Goal: Contribute content: Contribute content

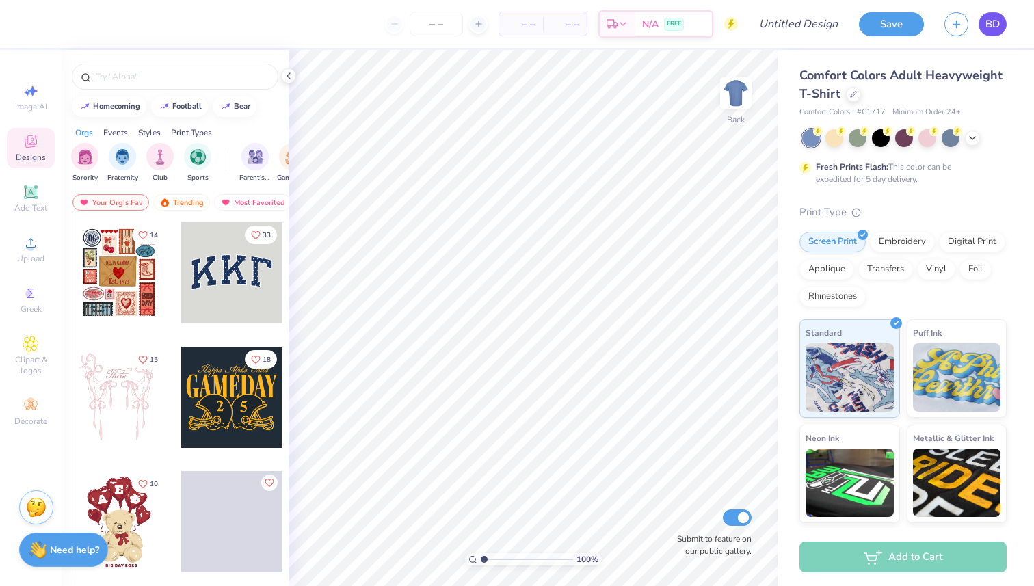
click at [999, 26] on span "BD" at bounding box center [993, 24] width 14 height 16
click at [857, 92] on icon at bounding box center [853, 93] width 7 height 7
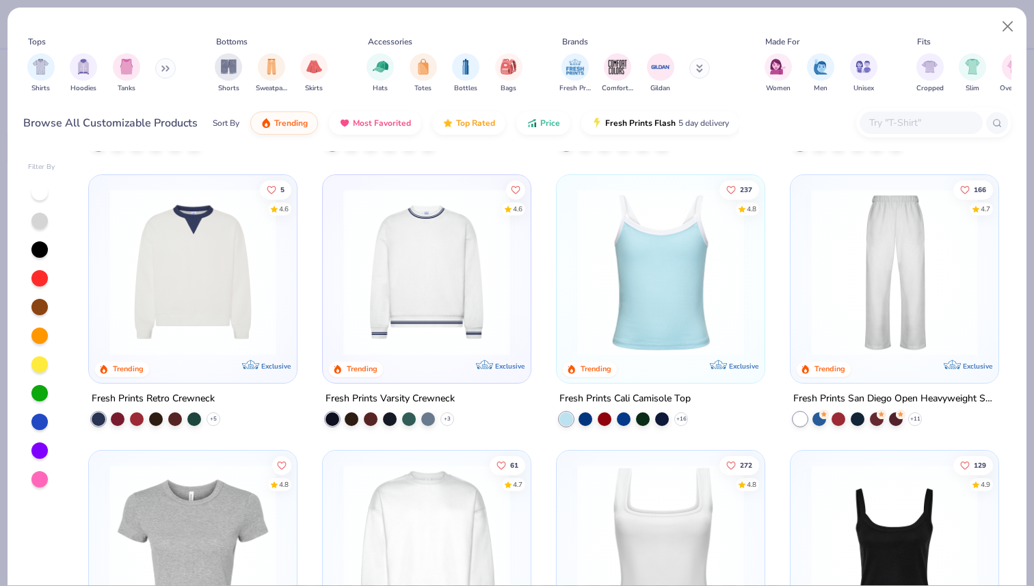
scroll to position [298, 0]
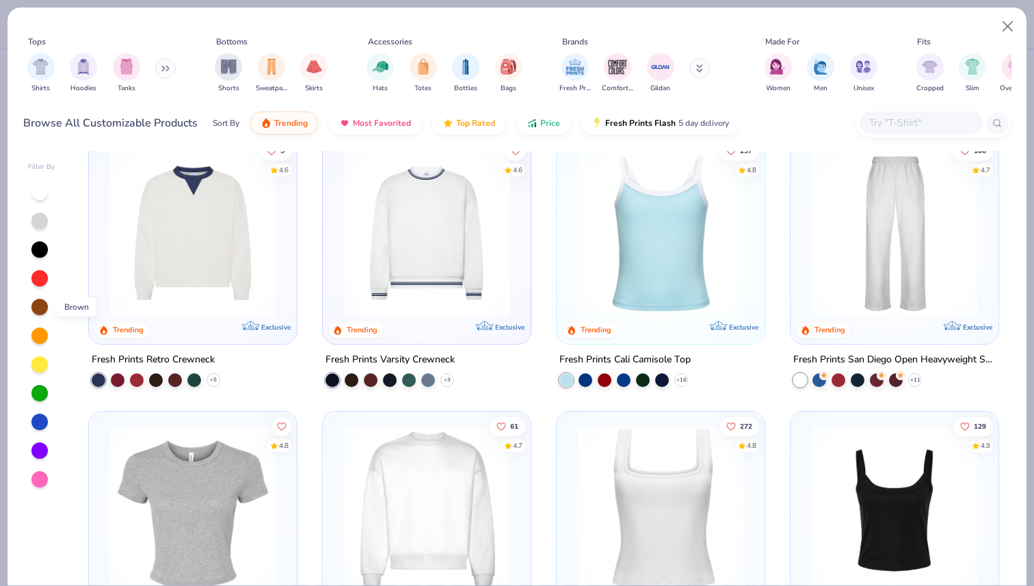
click at [42, 304] on div at bounding box center [39, 307] width 16 height 16
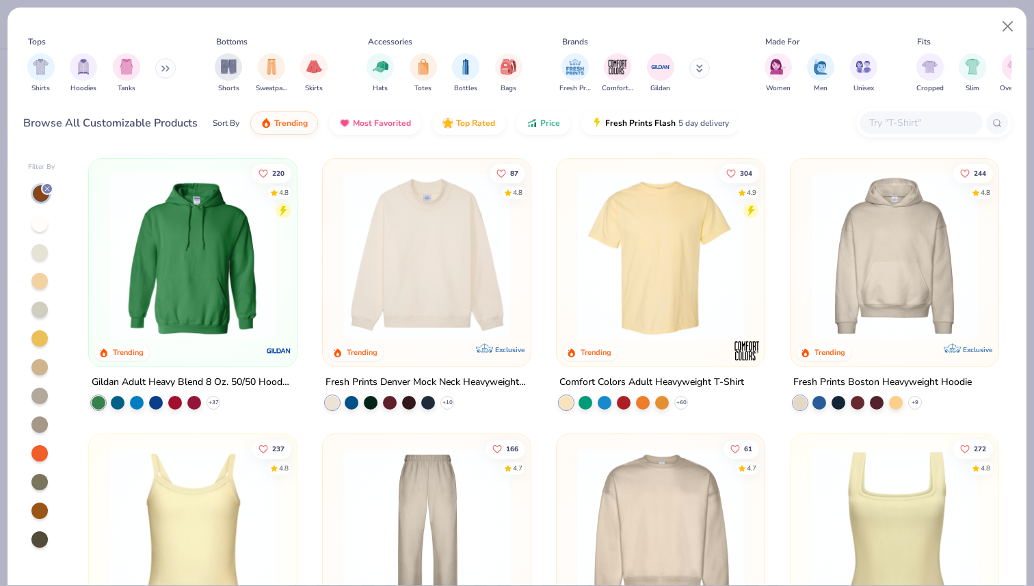
click at [168, 66] on icon at bounding box center [165, 68] width 8 height 7
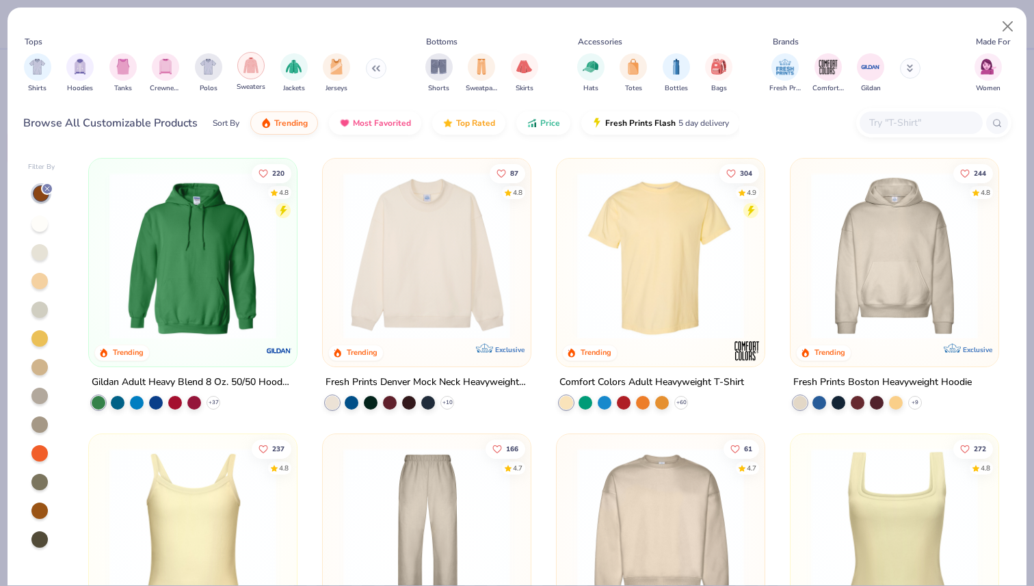
scroll to position [0, 1]
click at [39, 66] on img "filter for Shirts" at bounding box center [40, 65] width 16 height 16
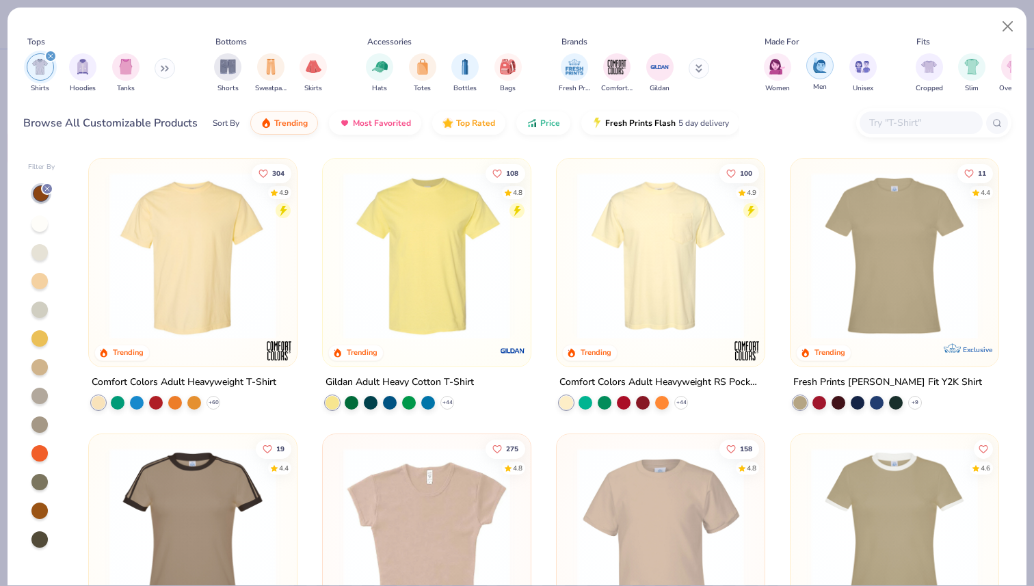
click at [829, 69] on div "filter for Men" at bounding box center [819, 65] width 27 height 27
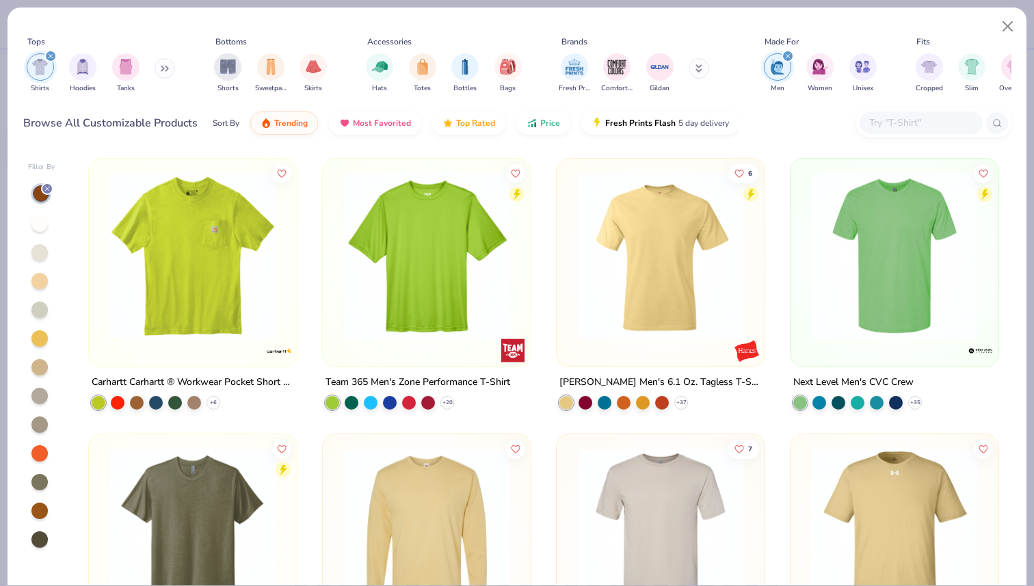
click at [162, 73] on button at bounding box center [165, 68] width 21 height 21
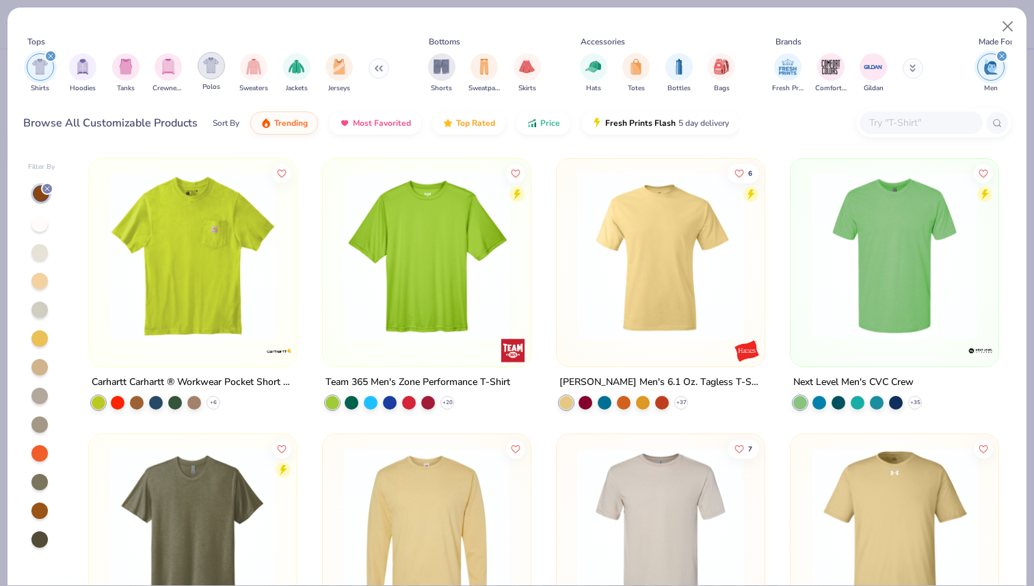
click at [216, 53] on div "filter for Polos" at bounding box center [211, 65] width 27 height 27
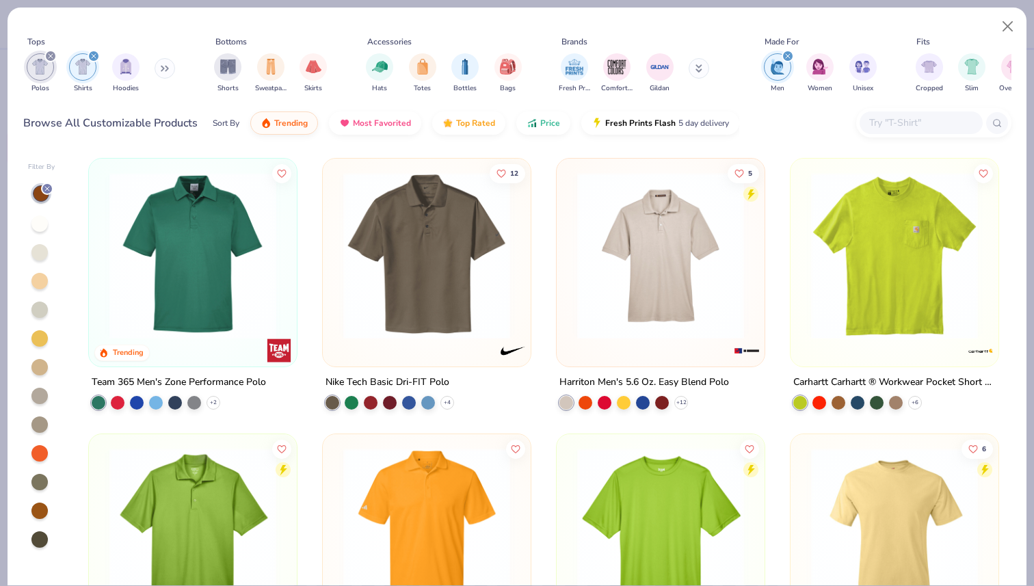
click at [44, 54] on div "filter for Polos" at bounding box center [50, 56] width 12 height 12
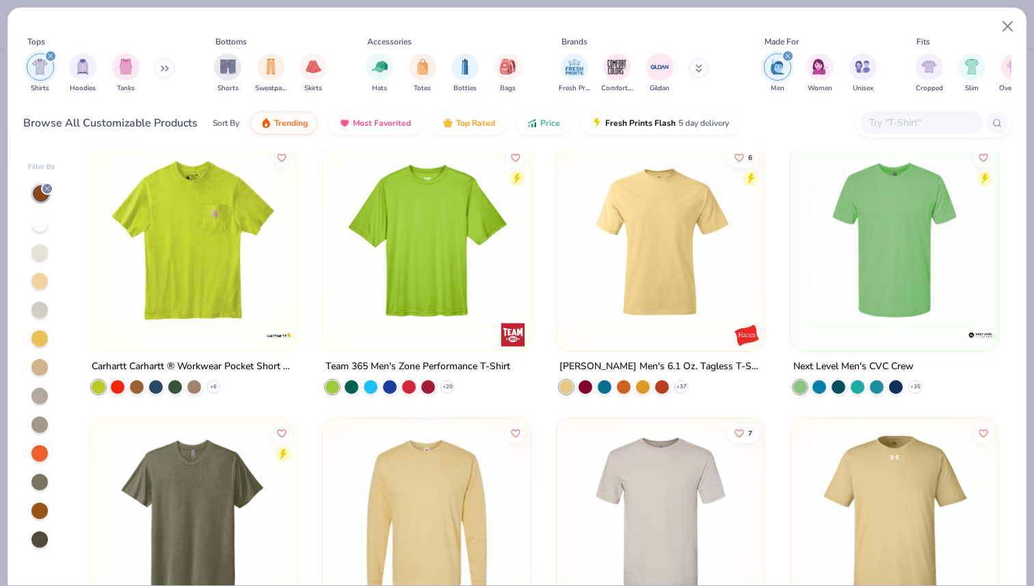
scroll to position [26, 0]
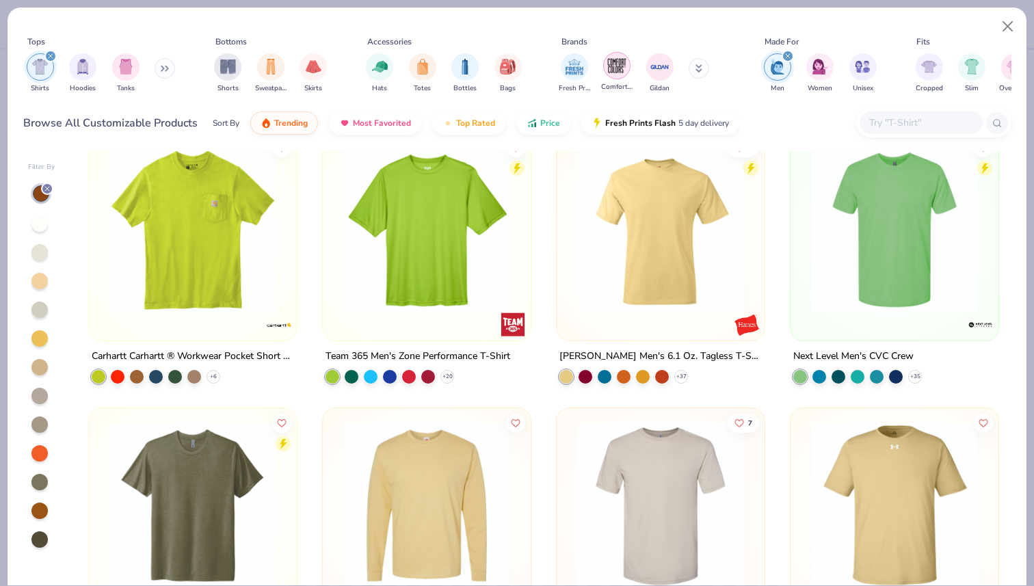
click at [609, 72] on img "filter for Comfort Colors" at bounding box center [617, 65] width 21 height 21
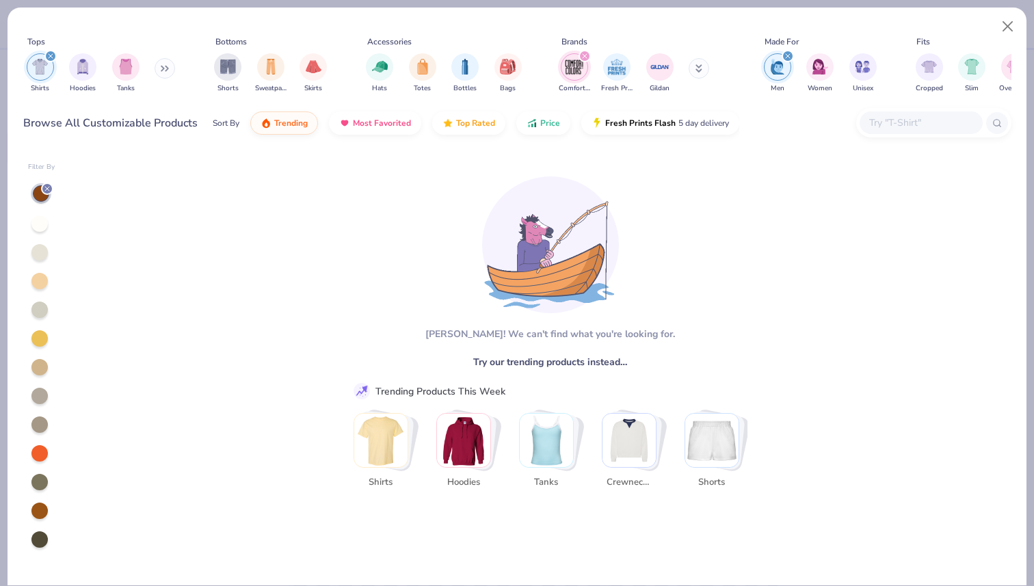
click at [370, 445] on img "Stack Card Button Shirts" at bounding box center [380, 440] width 53 height 53
click at [401, 438] on img "Stack Card Button Shirts" at bounding box center [380, 440] width 53 height 53
click at [51, 55] on icon "filter for Shirts" at bounding box center [51, 56] width 4 height 4
click at [576, 62] on img "filter for Comfort Colors" at bounding box center [574, 67] width 21 height 21
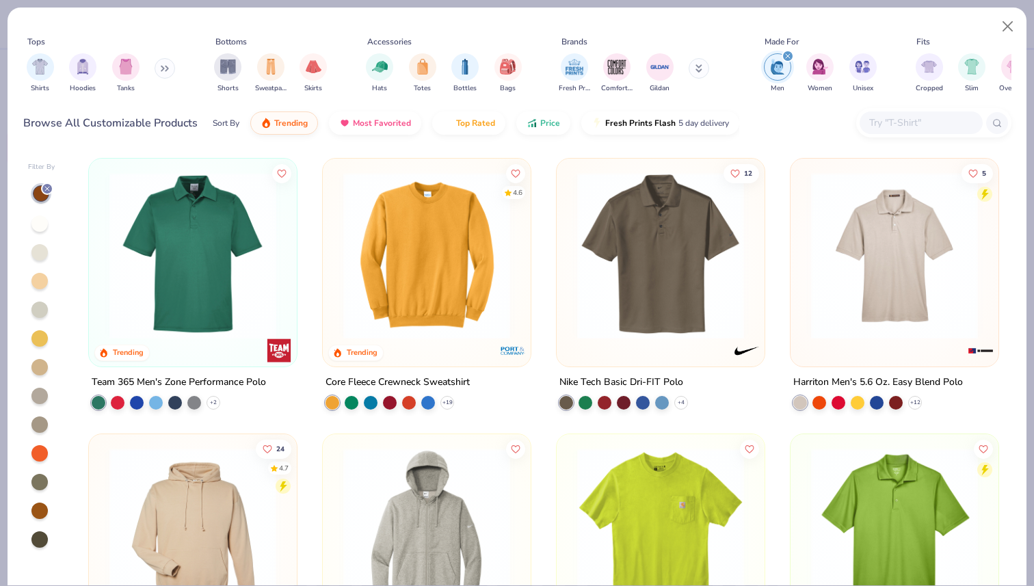
click at [576, 62] on img "filter for Fresh Prints" at bounding box center [574, 67] width 21 height 21
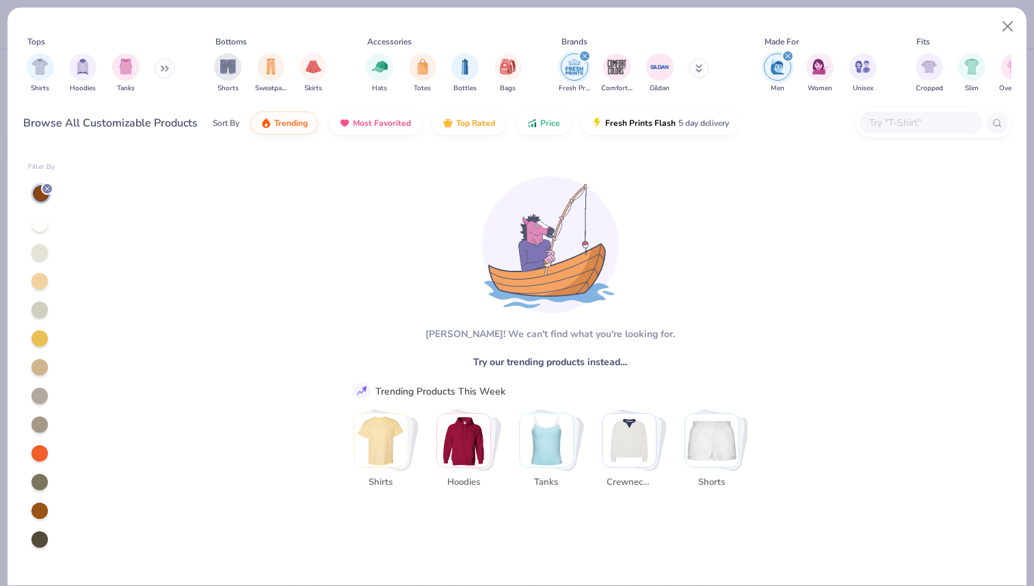
click at [579, 54] on div "filter for Fresh Prints" at bounding box center [585, 56] width 12 height 12
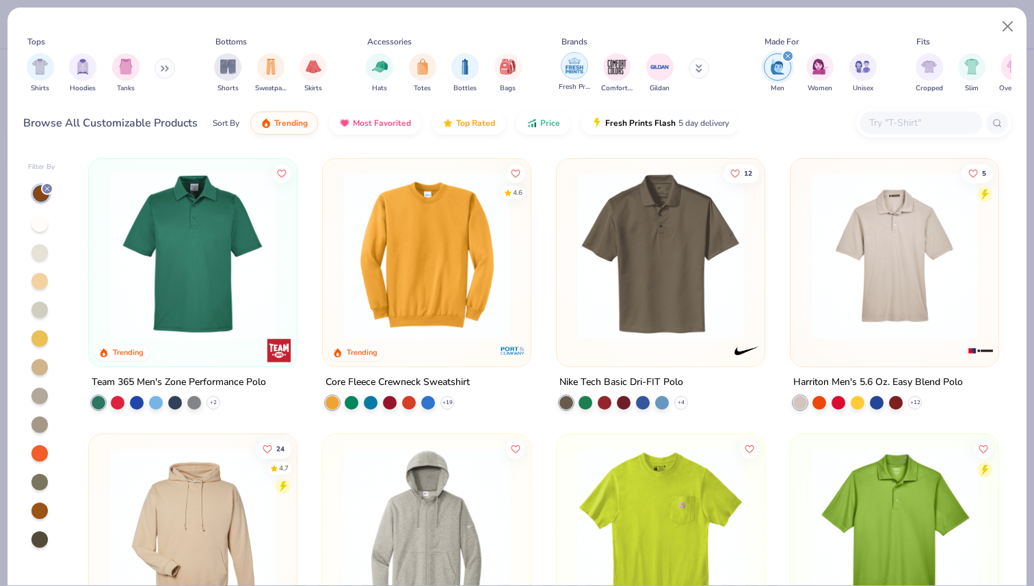
click at [576, 77] on div "filter for Fresh Prints" at bounding box center [574, 65] width 27 height 27
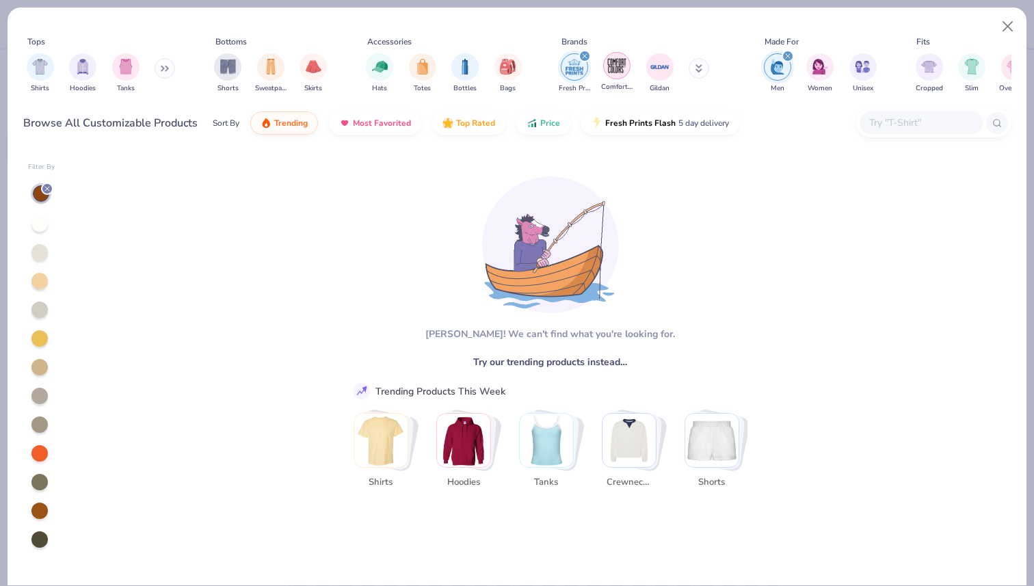
click at [614, 72] on img "filter for Comfort Colors" at bounding box center [617, 65] width 21 height 21
click at [661, 73] on img "filter for Gildan" at bounding box center [660, 65] width 21 height 21
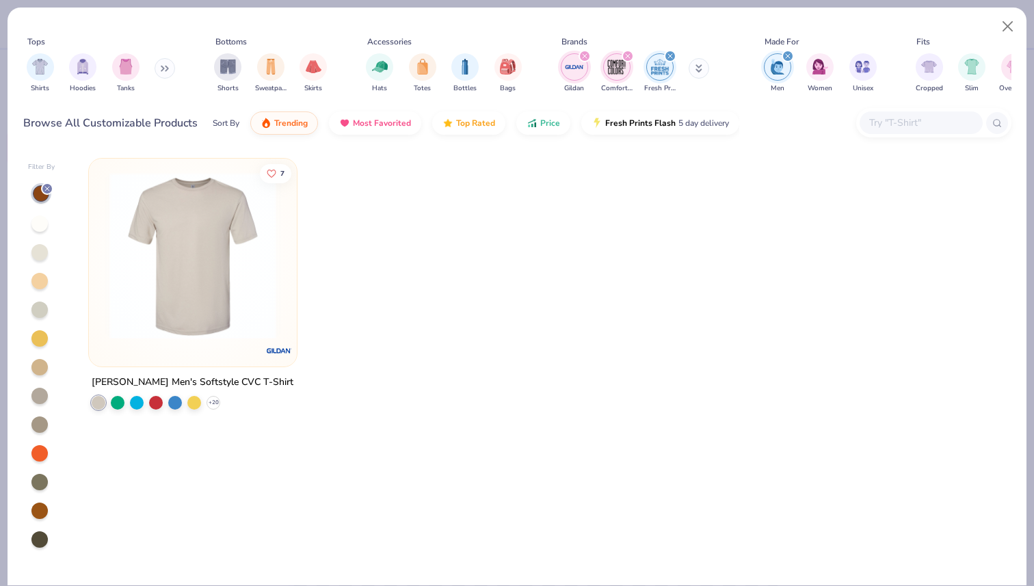
click at [620, 65] on img "filter for Comfort Colors" at bounding box center [617, 67] width 21 height 21
click at [575, 64] on img "filter for Gildan" at bounding box center [574, 67] width 21 height 21
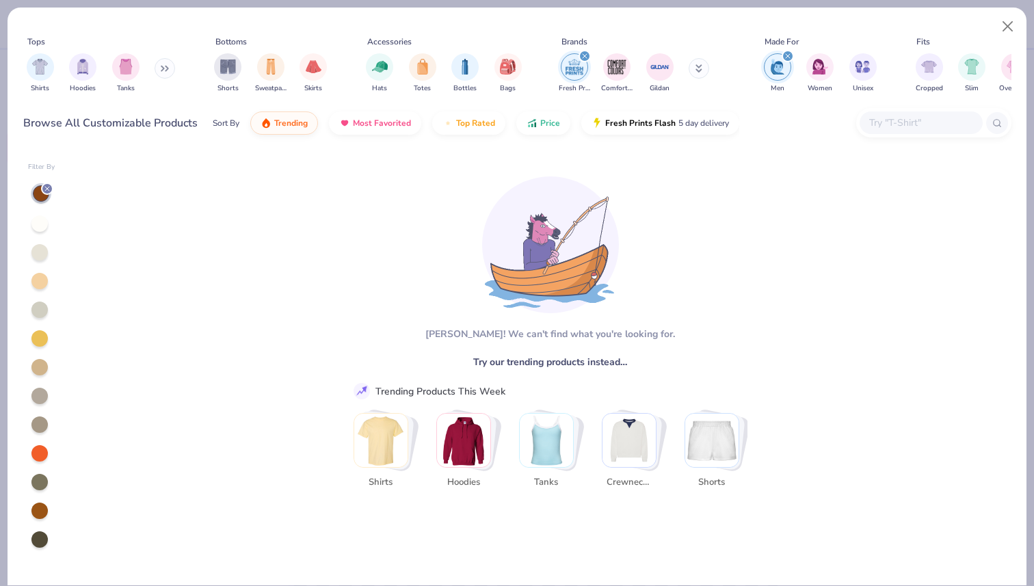
click at [579, 62] on img "filter for Fresh Prints" at bounding box center [574, 67] width 21 height 21
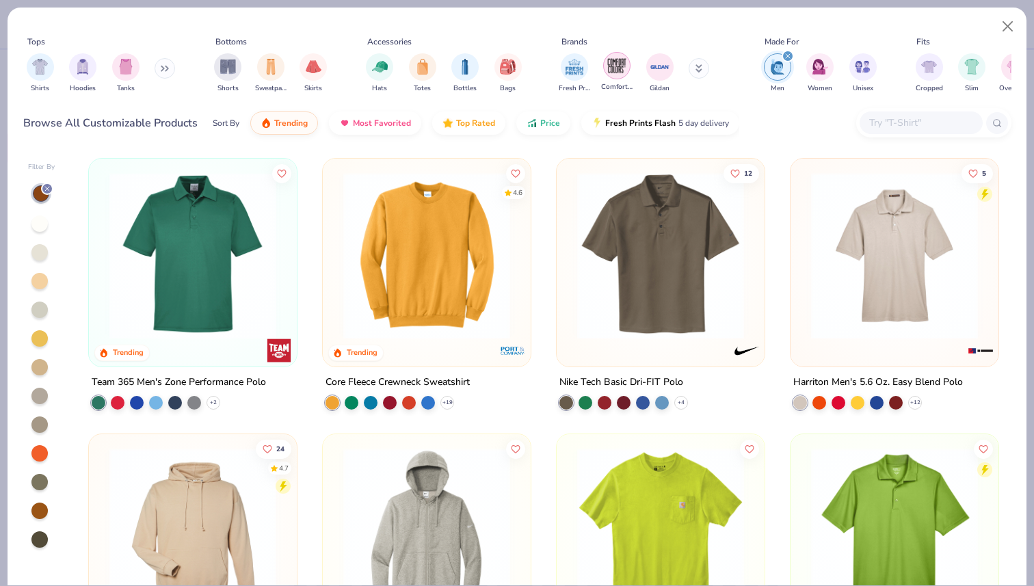
click at [622, 61] on img "filter for Comfort Colors" at bounding box center [617, 65] width 21 height 21
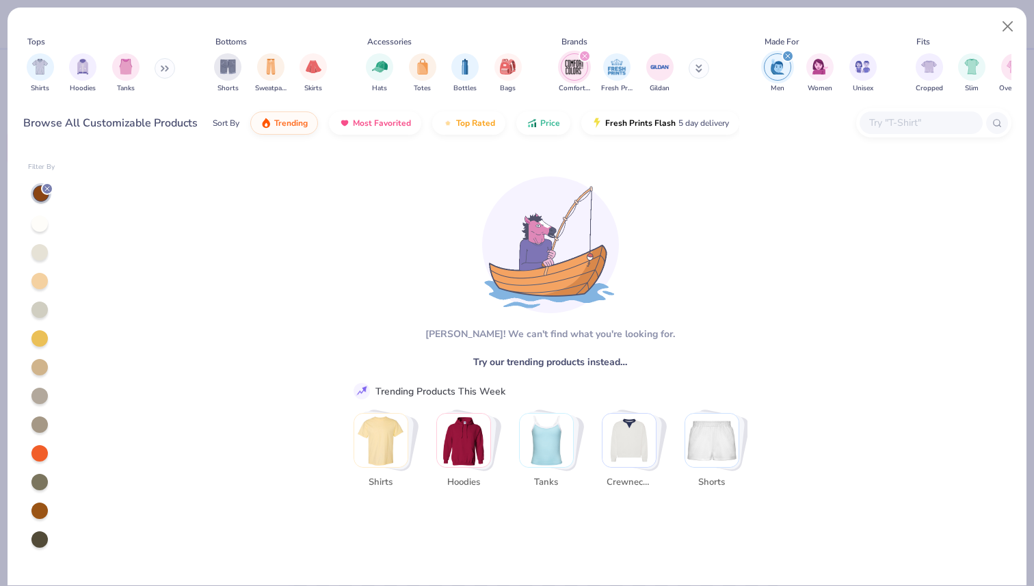
click at [701, 67] on icon at bounding box center [699, 67] width 5 height 2
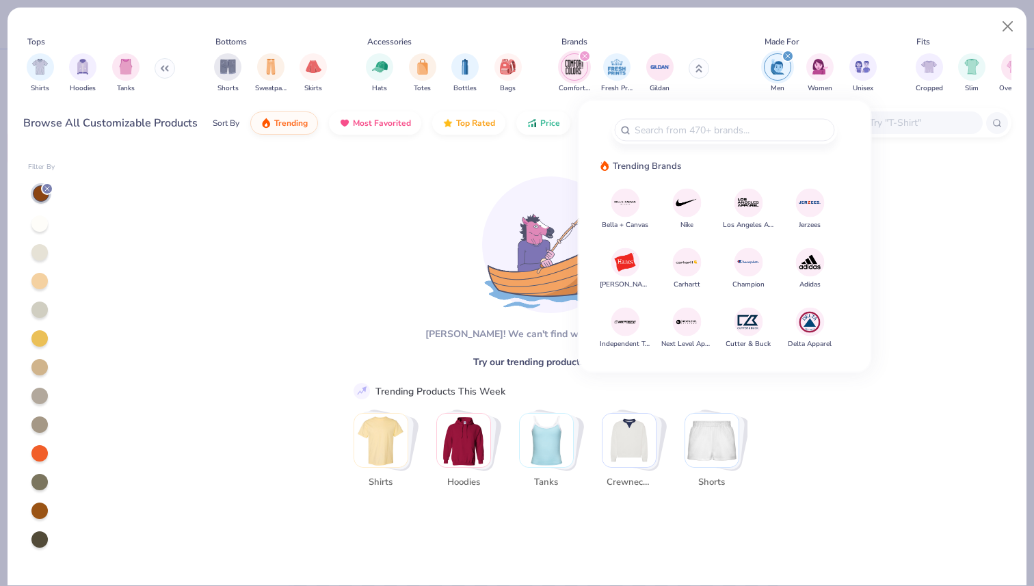
click at [334, 322] on div "Aw fish! We can't find what you're looking for. Try our trending products inste…" at bounding box center [544, 368] width 936 height 434
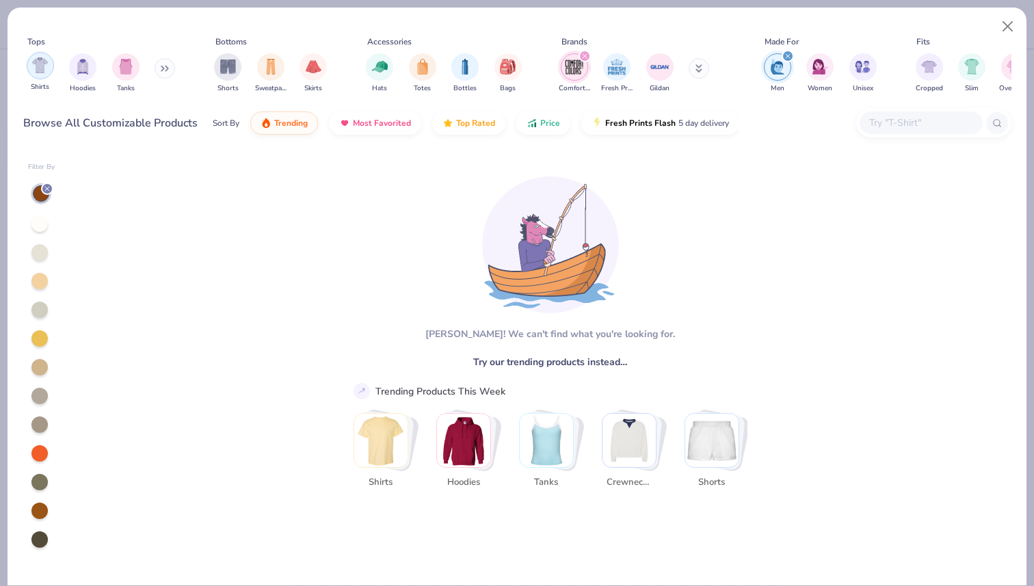
click at [44, 64] on img "filter for Shirts" at bounding box center [40, 65] width 16 height 16
click at [1007, 31] on button "Close" at bounding box center [1008, 27] width 26 height 26
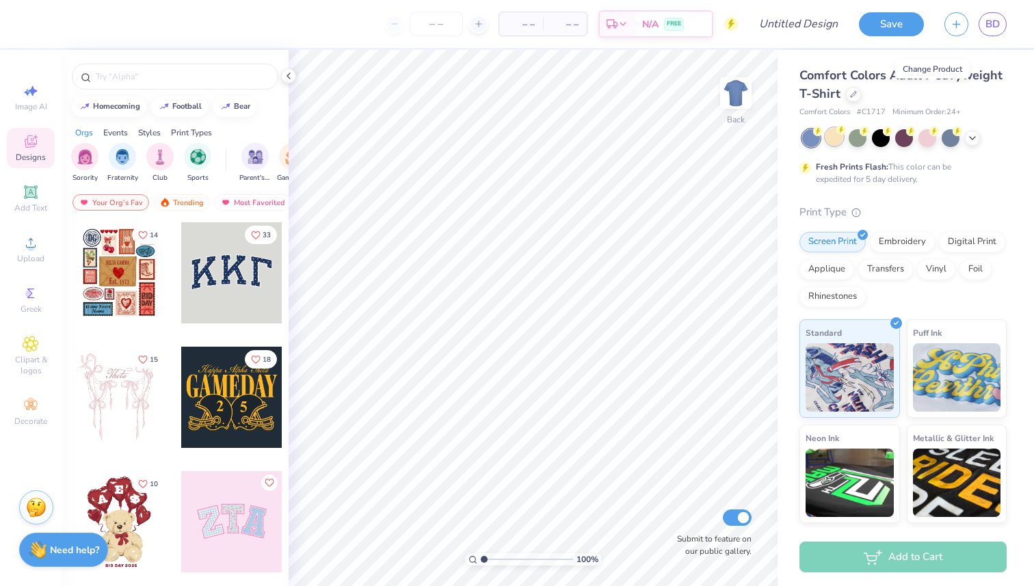
click at [840, 140] on div at bounding box center [835, 137] width 18 height 18
click at [872, 134] on div at bounding box center [881, 137] width 18 height 18
click at [904, 134] on div at bounding box center [904, 137] width 18 height 18
click at [947, 140] on div at bounding box center [951, 137] width 18 height 18
click at [976, 135] on icon at bounding box center [972, 136] width 11 height 11
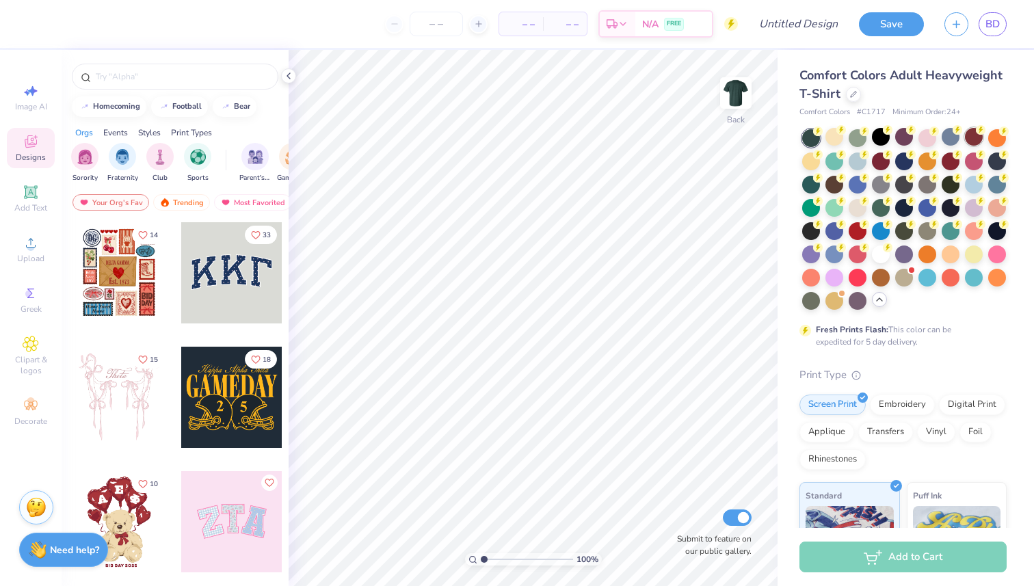
click at [975, 137] on div at bounding box center [974, 137] width 18 height 18
click at [960, 159] on div at bounding box center [951, 160] width 18 height 18
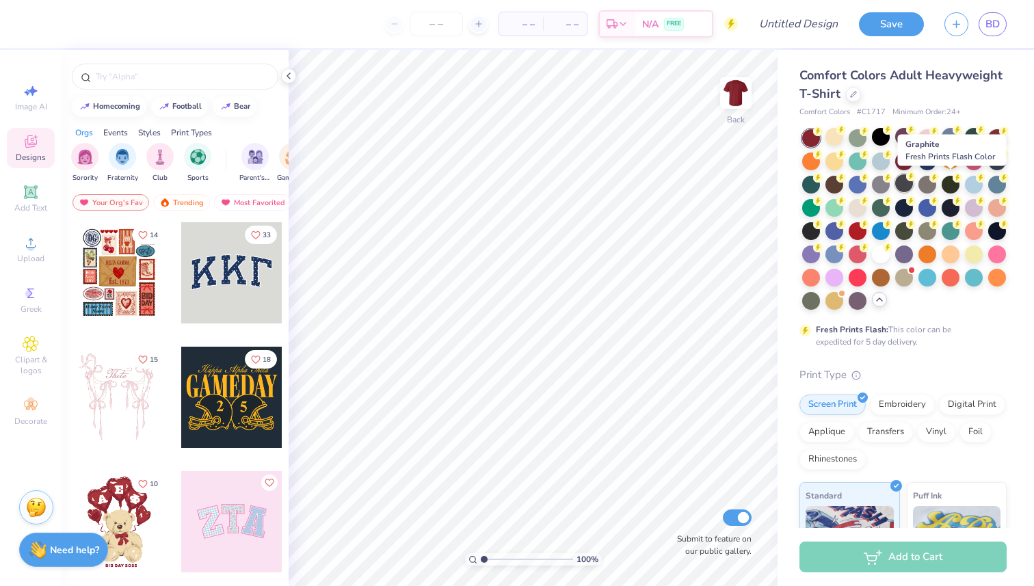
click at [913, 183] on div at bounding box center [904, 183] width 18 height 18
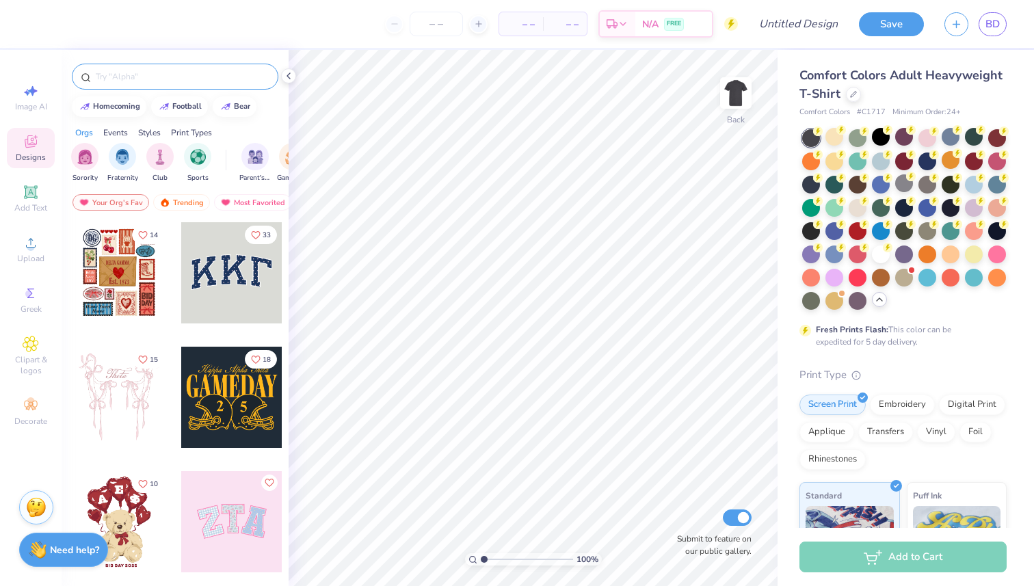
click at [146, 69] on div at bounding box center [175, 77] width 207 height 26
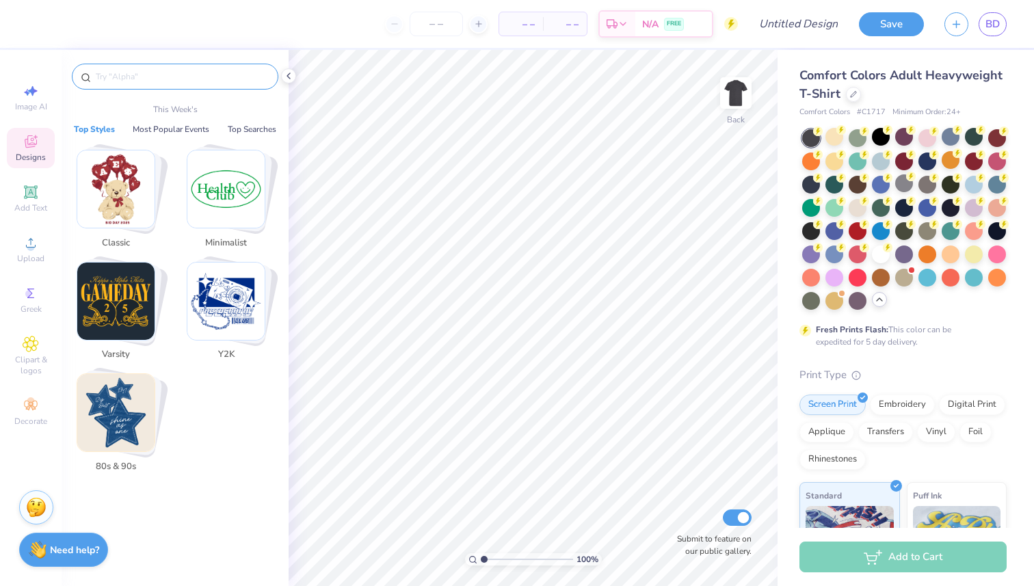
click at [153, 79] on input "text" at bounding box center [181, 77] width 175 height 14
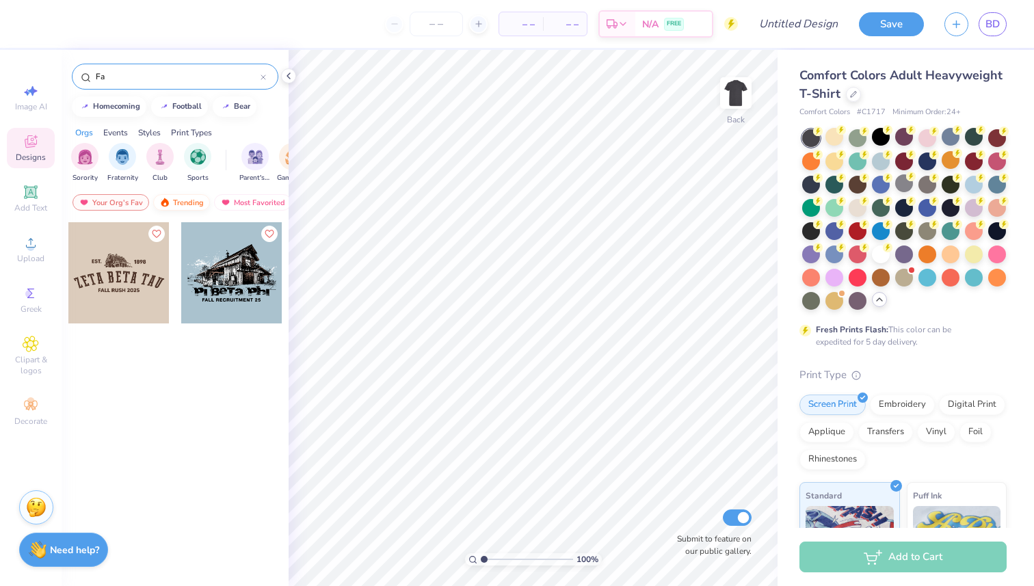
type input "F"
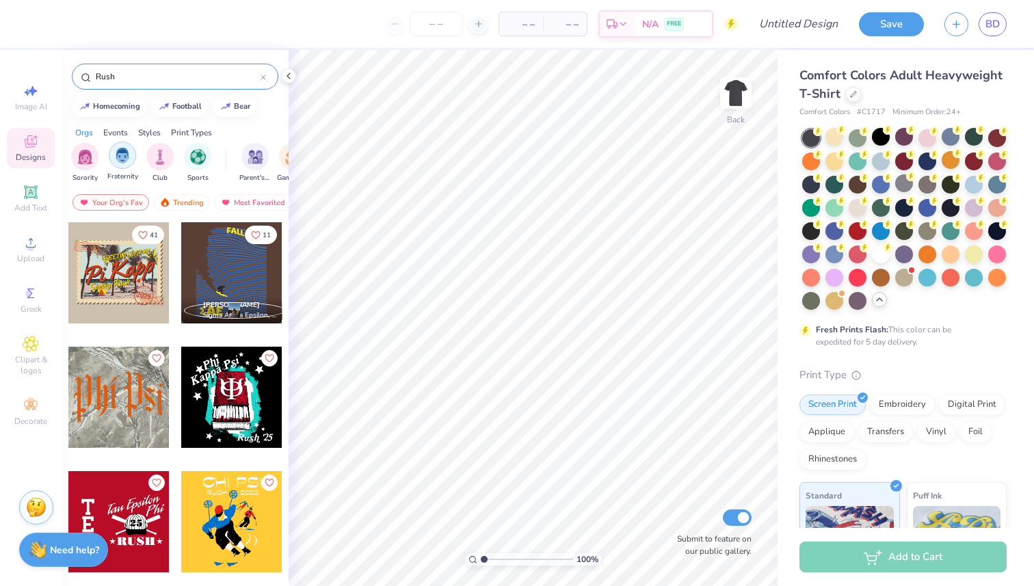
click at [130, 158] on div "filter for Fraternity" at bounding box center [122, 155] width 27 height 27
click at [175, 89] on div "Rush" at bounding box center [175, 77] width 207 height 26
click at [175, 81] on input "Rush" at bounding box center [177, 77] width 166 height 14
type input "R"
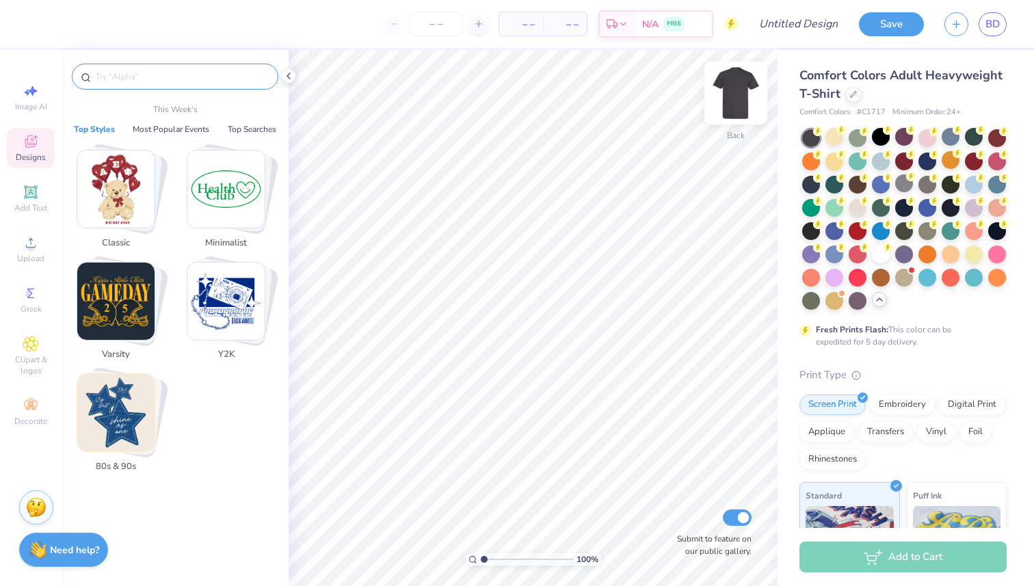
click at [743, 89] on img at bounding box center [736, 93] width 55 height 55
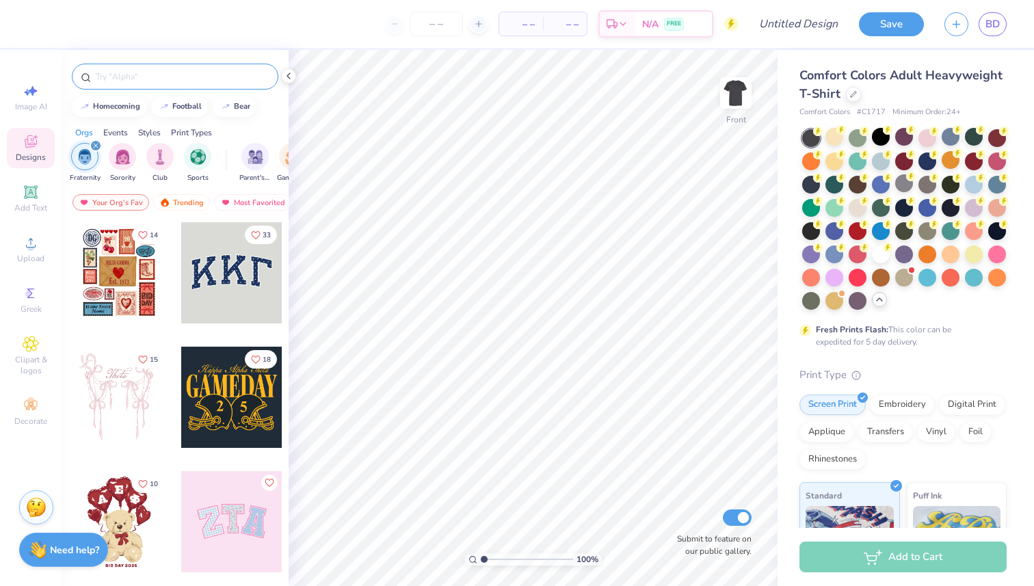
click at [155, 88] on div at bounding box center [175, 77] width 207 height 26
click at [158, 79] on input "text" at bounding box center [181, 77] width 175 height 14
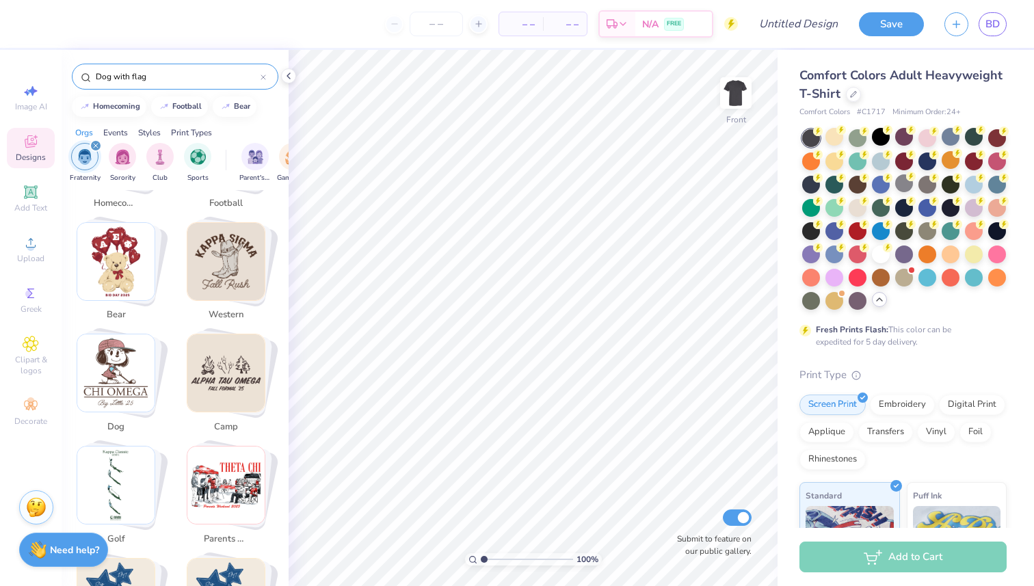
scroll to position [380, 0]
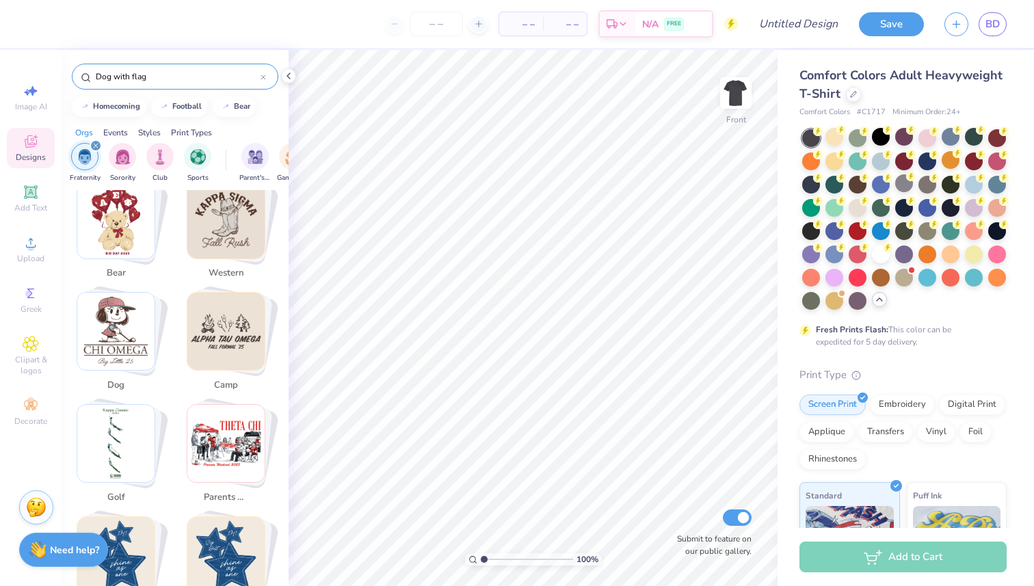
click at [124, 318] on img "Stack Card Button dog" at bounding box center [115, 331] width 77 height 77
type input "dog"
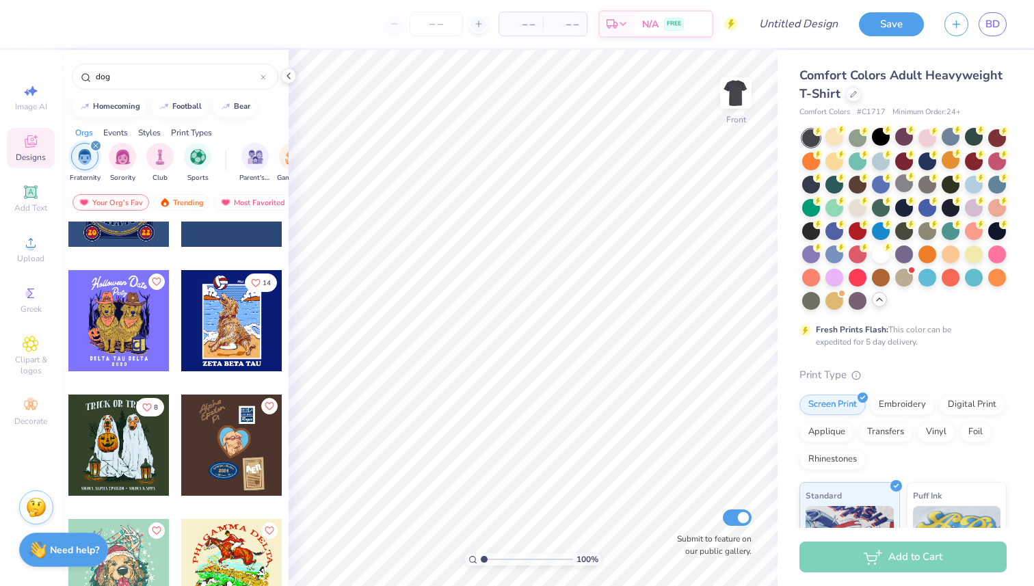
scroll to position [1941, 0]
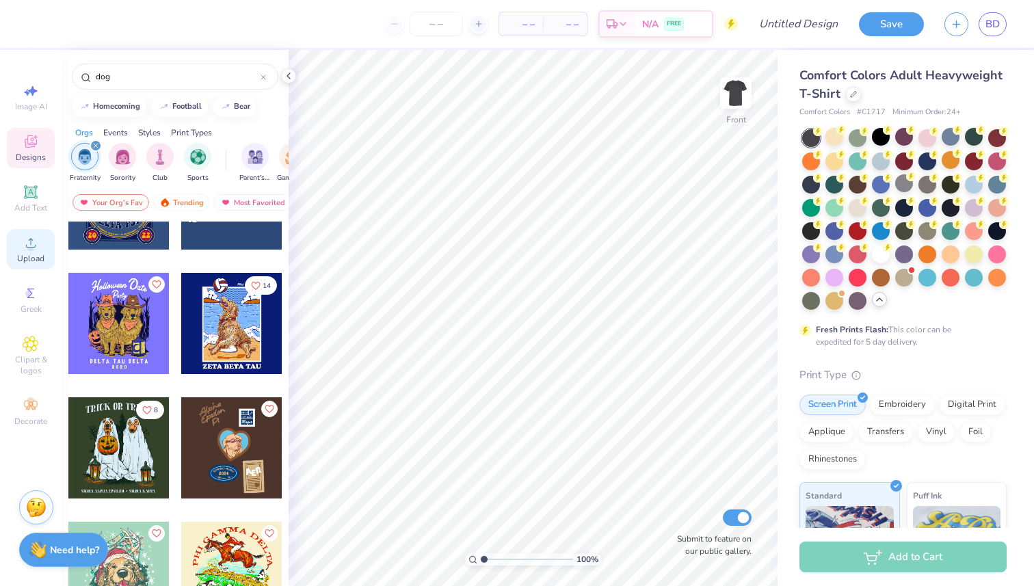
click at [28, 256] on span "Upload" at bounding box center [30, 258] width 27 height 11
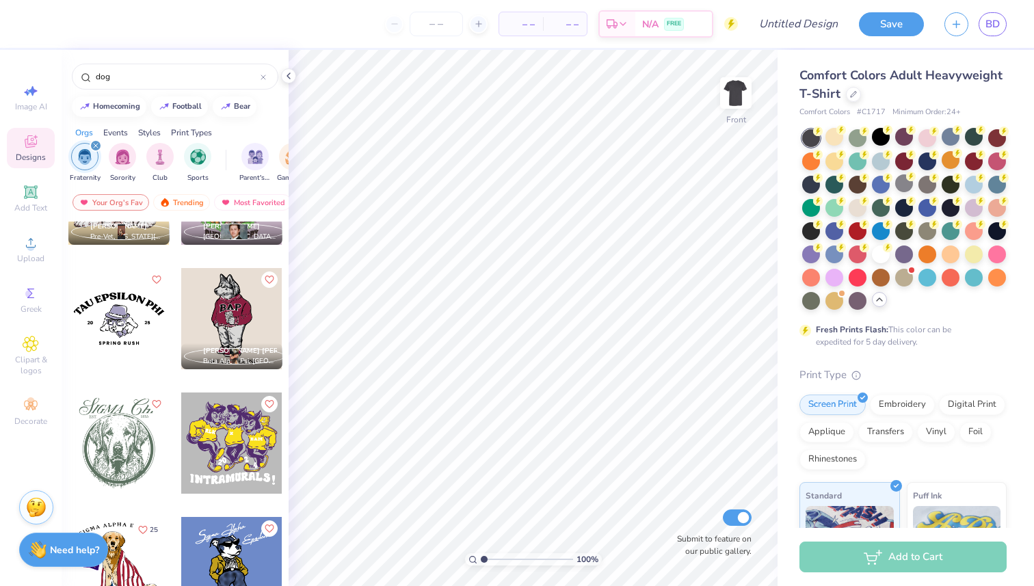
scroll to position [951, 0]
click at [112, 432] on div at bounding box center [118, 442] width 101 height 101
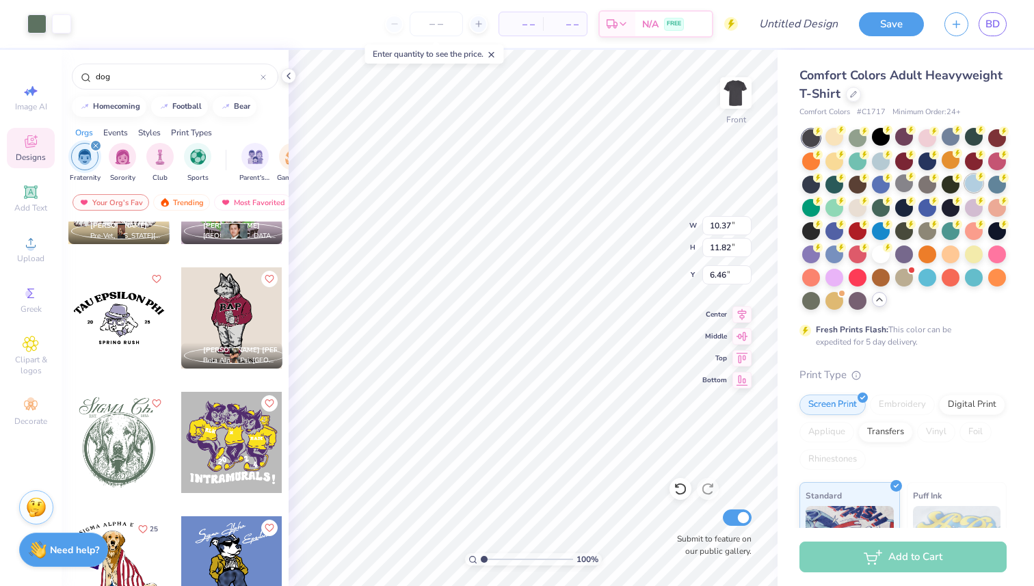
click at [965, 192] on div at bounding box center [974, 183] width 18 height 18
type input "4.68"
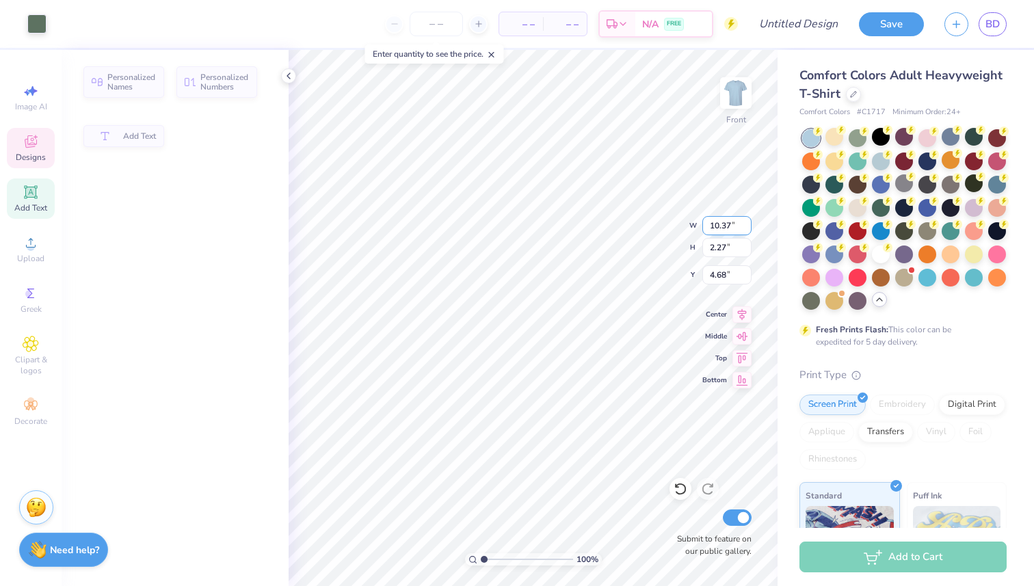
type input "2.27"
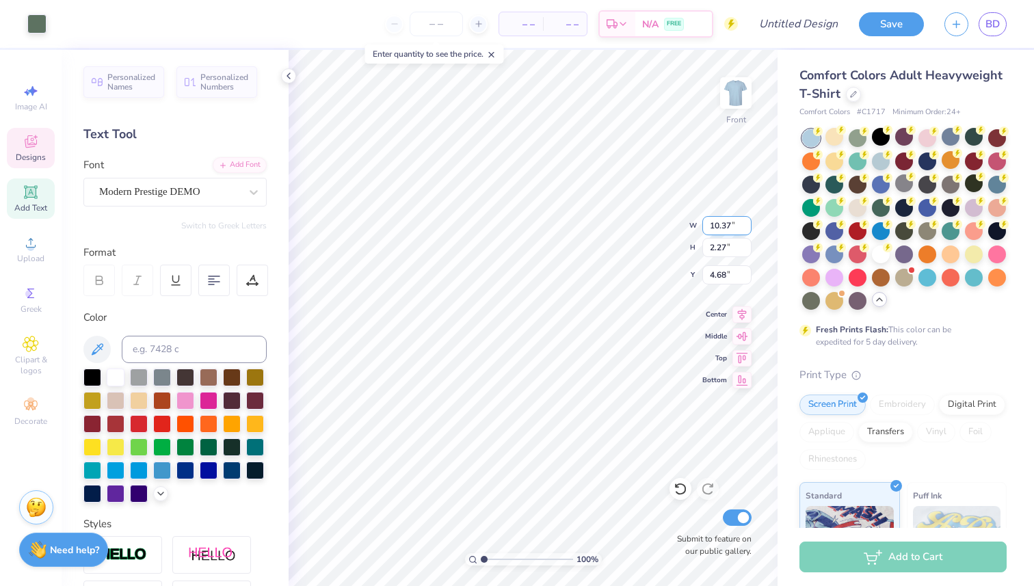
scroll to position [11, 3]
click at [186, 190] on div "Modern Prestige DEMO" at bounding box center [170, 191] width 144 height 21
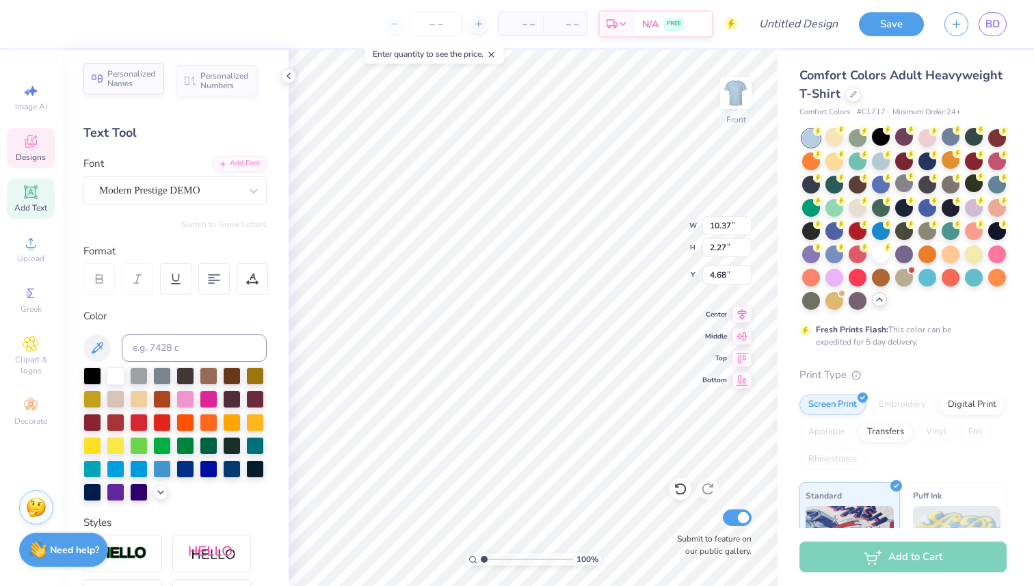
click at [131, 75] on span "Personalized Names" at bounding box center [131, 78] width 49 height 19
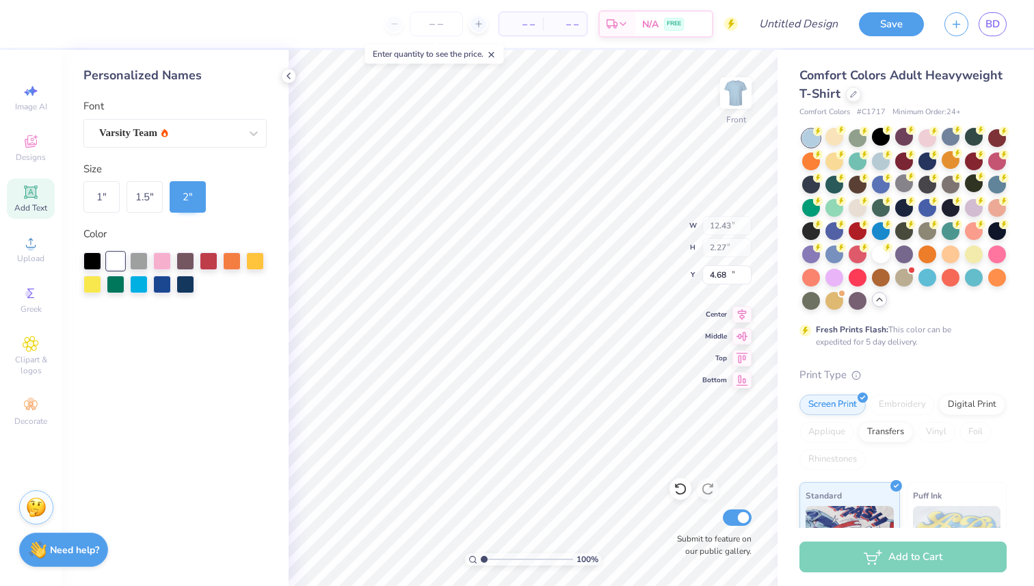
type input "12.43"
type input "2.00"
type input "12.75"
click at [194, 133] on div "Varsity Team" at bounding box center [170, 132] width 144 height 21
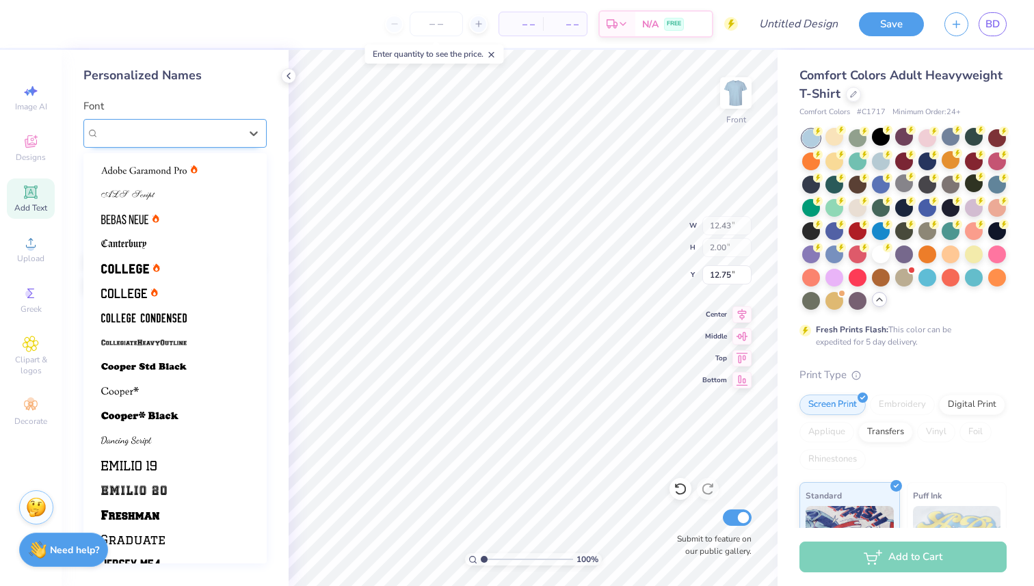
click at [194, 133] on div "Varsity Team" at bounding box center [169, 133] width 141 height 16
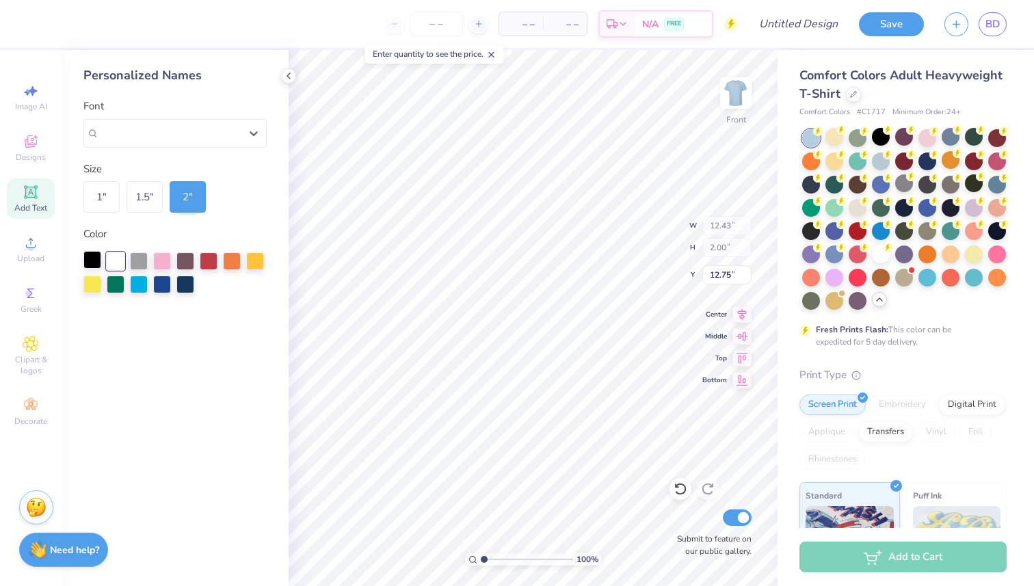
click at [94, 256] on div at bounding box center [92, 260] width 18 height 18
click at [292, 75] on icon at bounding box center [288, 75] width 11 height 11
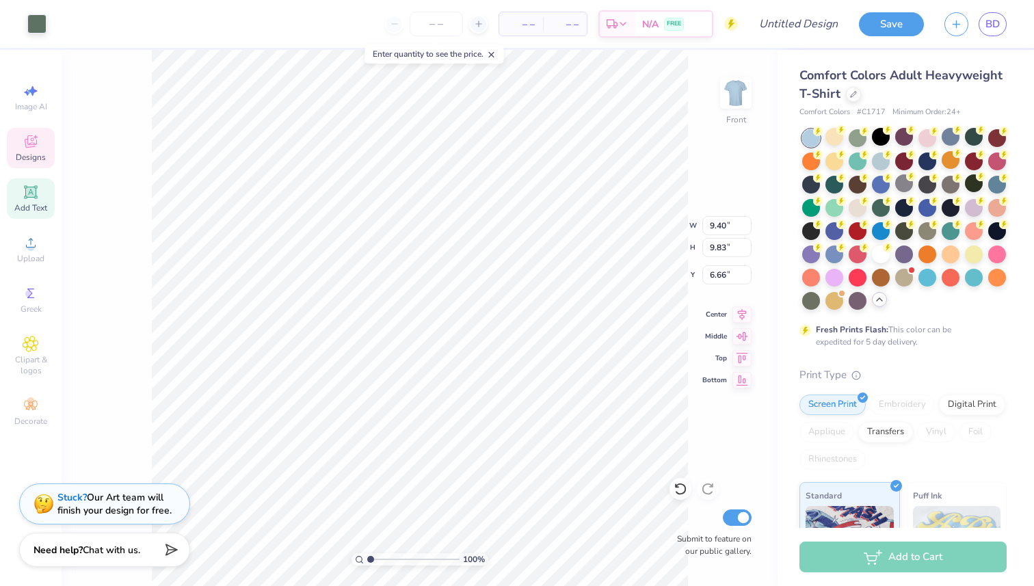
type input "12.43"
type input "2.00"
type input "12.75"
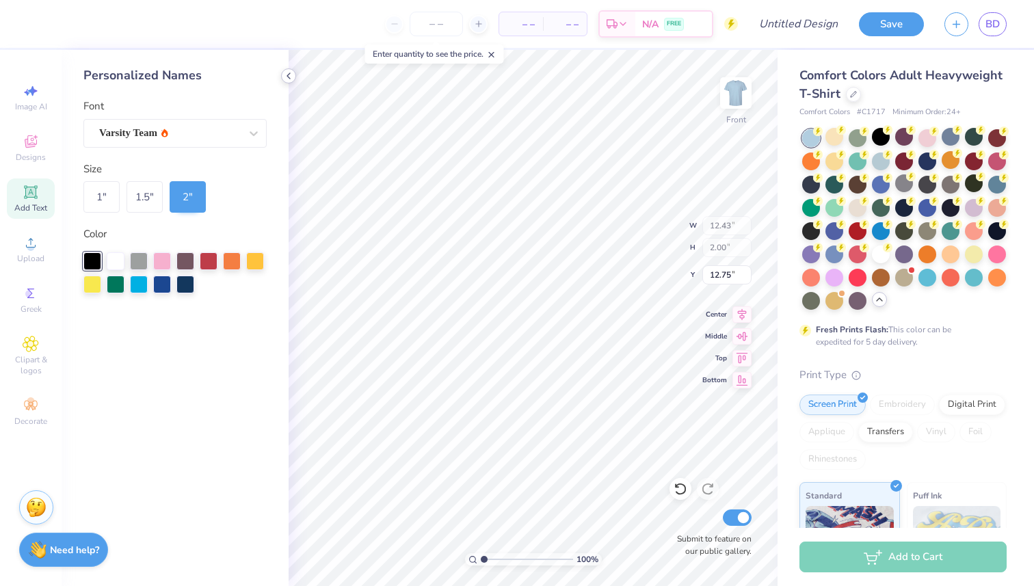
click at [286, 75] on icon at bounding box center [288, 75] width 11 height 11
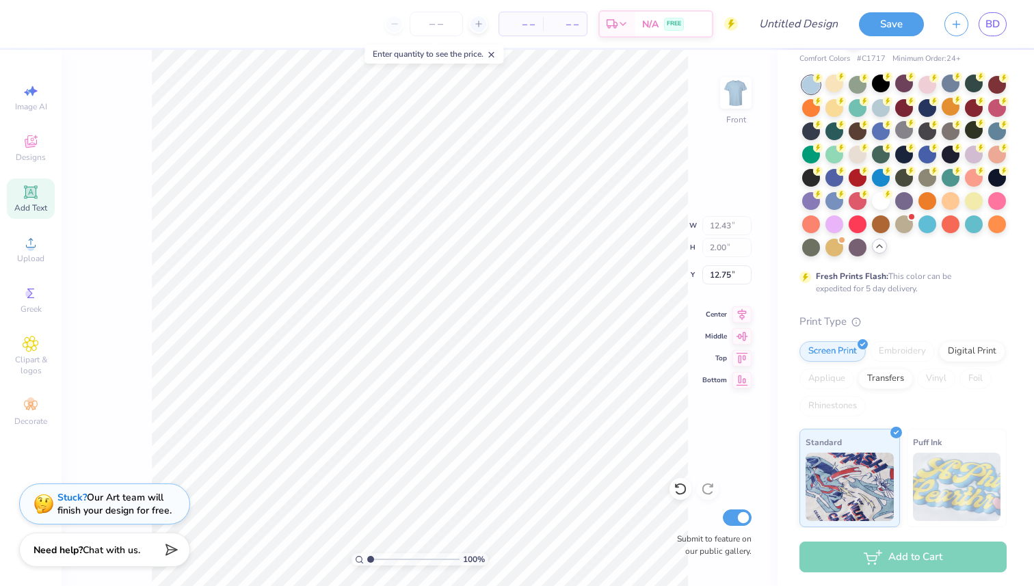
scroll to position [51, 0]
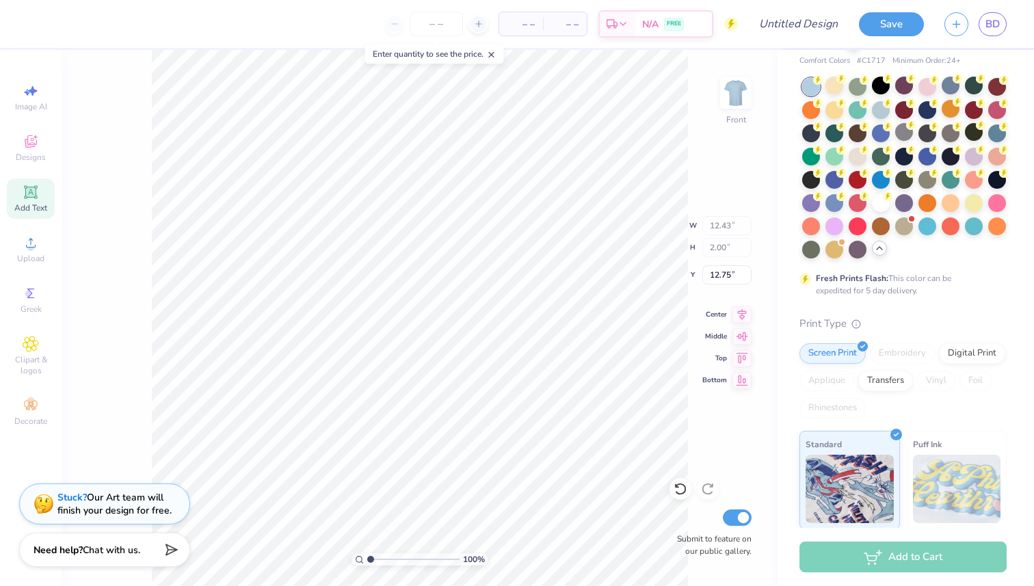
click at [494, 53] on icon at bounding box center [492, 55] width 10 height 10
type input "5.38"
type input "5.97"
type input "6.78"
click at [68, 21] on div at bounding box center [61, 22] width 19 height 19
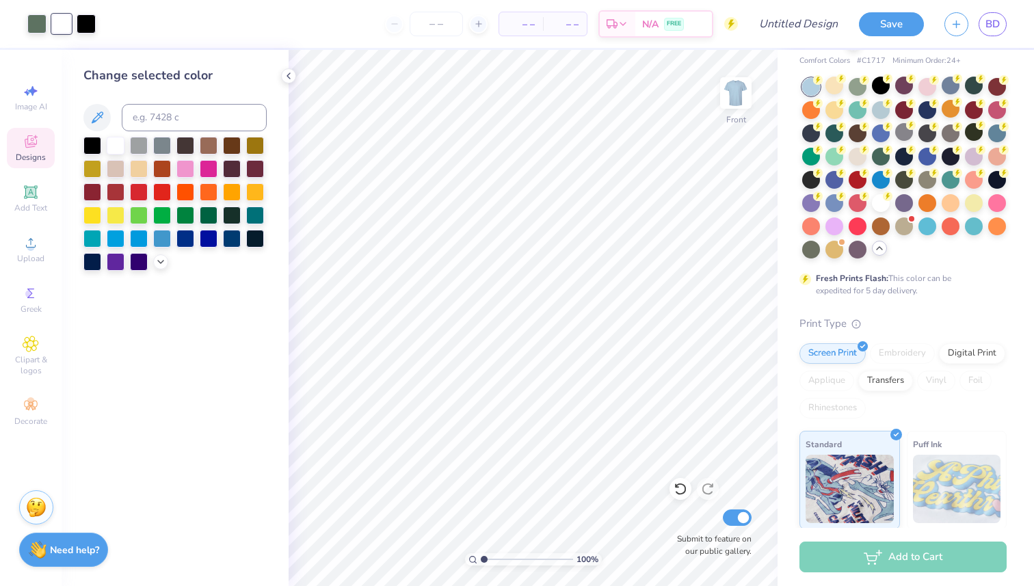
click at [22, 138] on div "Designs" at bounding box center [31, 148] width 48 height 40
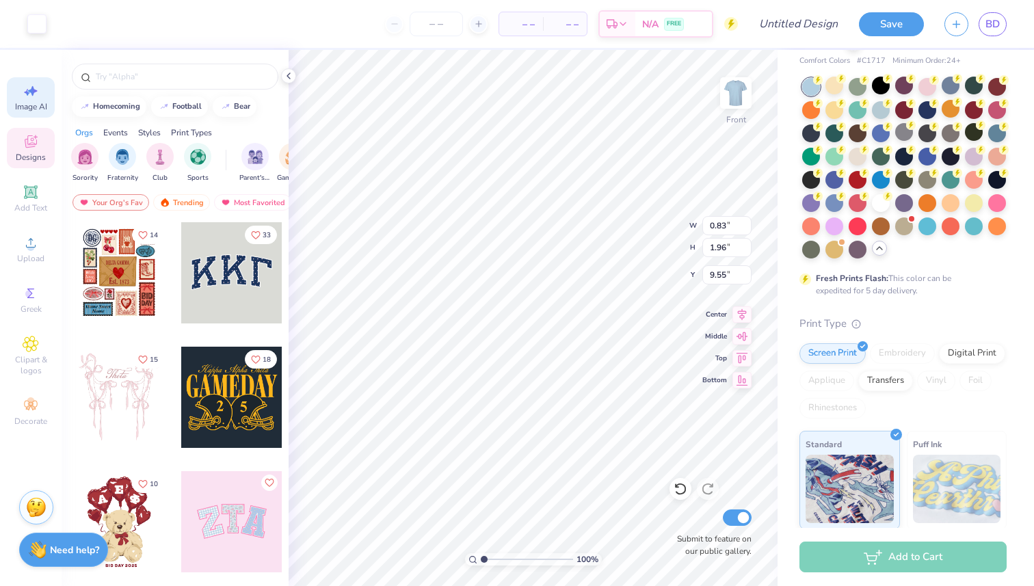
click at [36, 96] on icon at bounding box center [31, 91] width 16 height 16
select select "4"
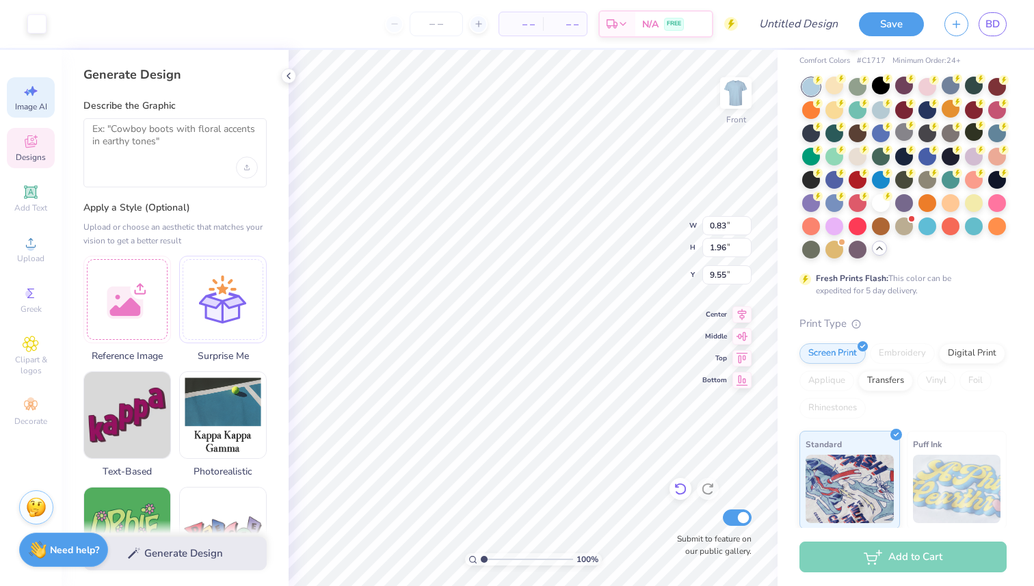
click at [681, 488] on icon at bounding box center [681, 489] width 14 height 14
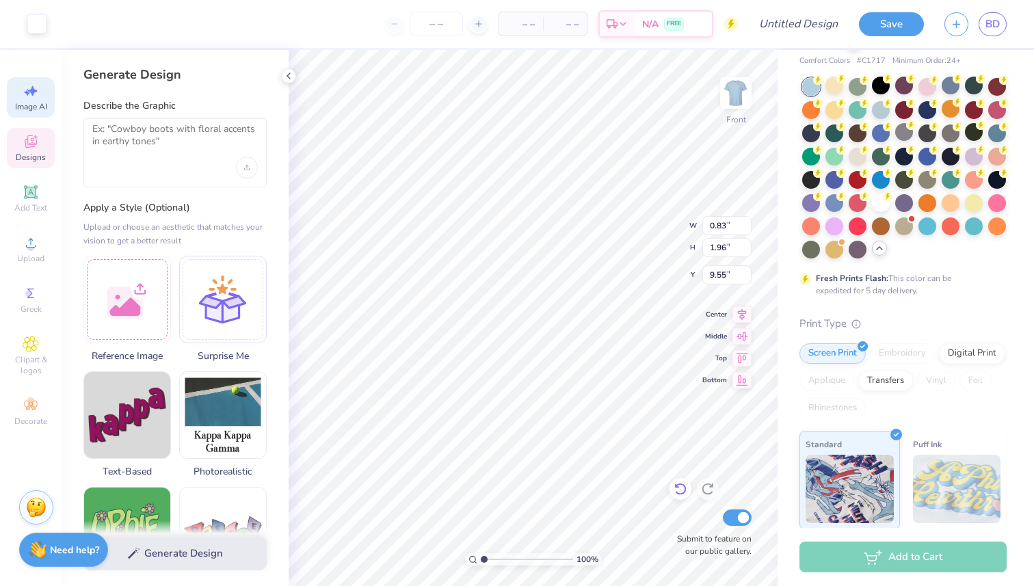
click at [681, 488] on icon at bounding box center [681, 489] width 14 height 14
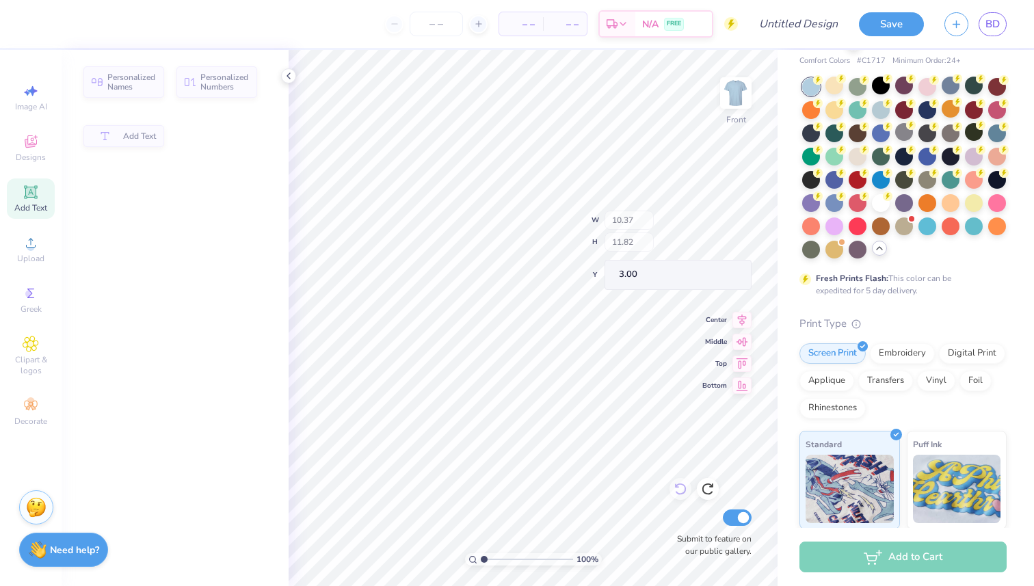
type input "10.37"
type input "11.82"
type input "3.00"
click at [704, 485] on icon at bounding box center [708, 489] width 14 height 14
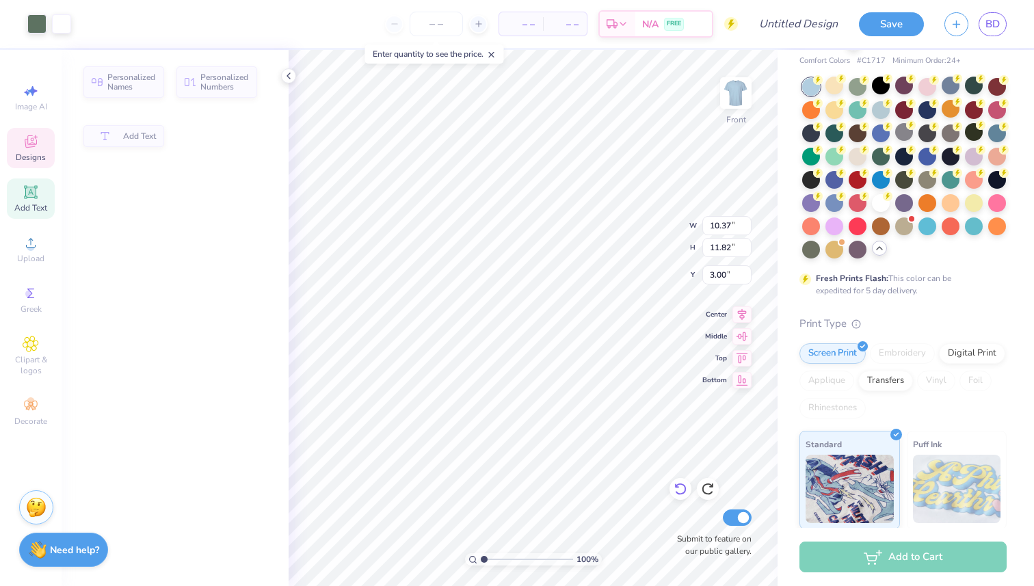
click at [678, 486] on icon at bounding box center [681, 489] width 14 height 14
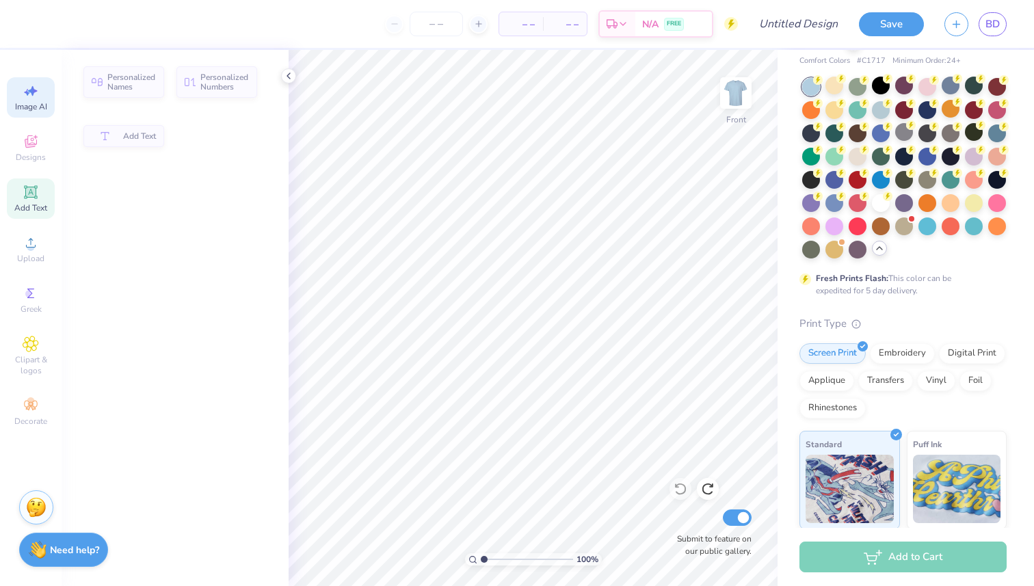
click at [30, 97] on icon at bounding box center [31, 91] width 16 height 16
select select "4"
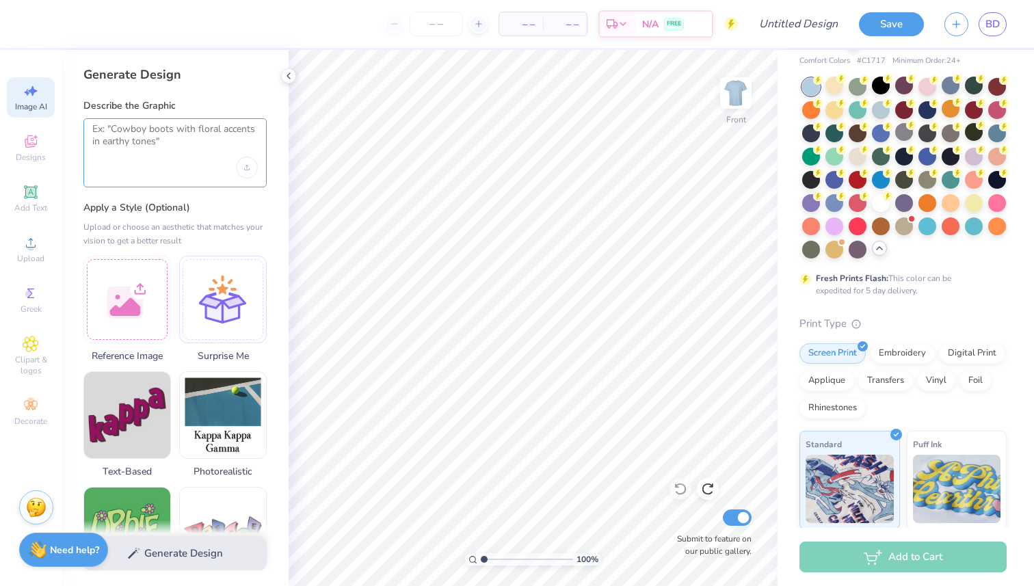
click at [140, 139] on textarea at bounding box center [175, 140] width 166 height 34
click at [140, 135] on textarea at bounding box center [175, 140] width 166 height 34
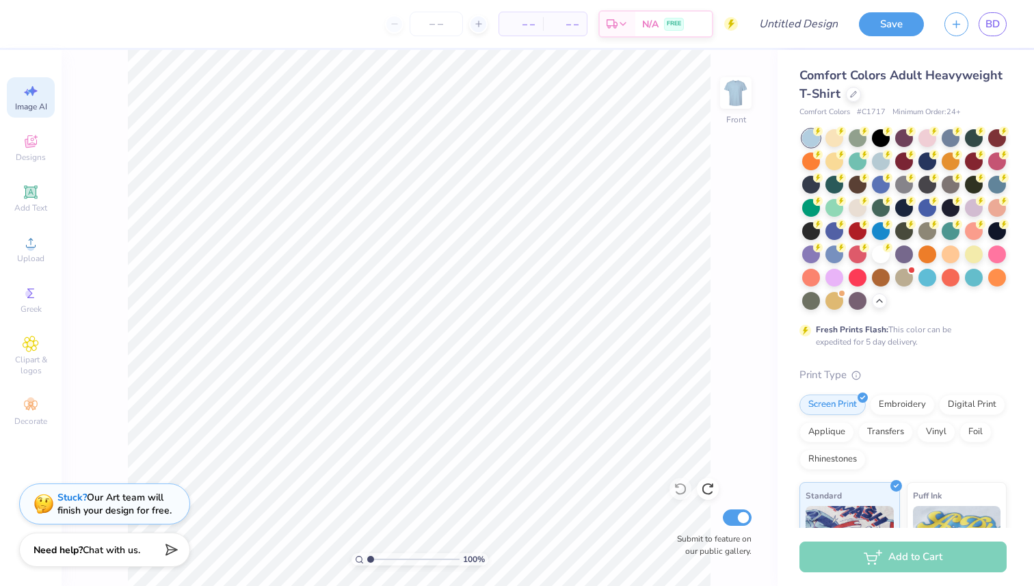
click at [36, 98] on icon at bounding box center [31, 91] width 16 height 16
select select "4"
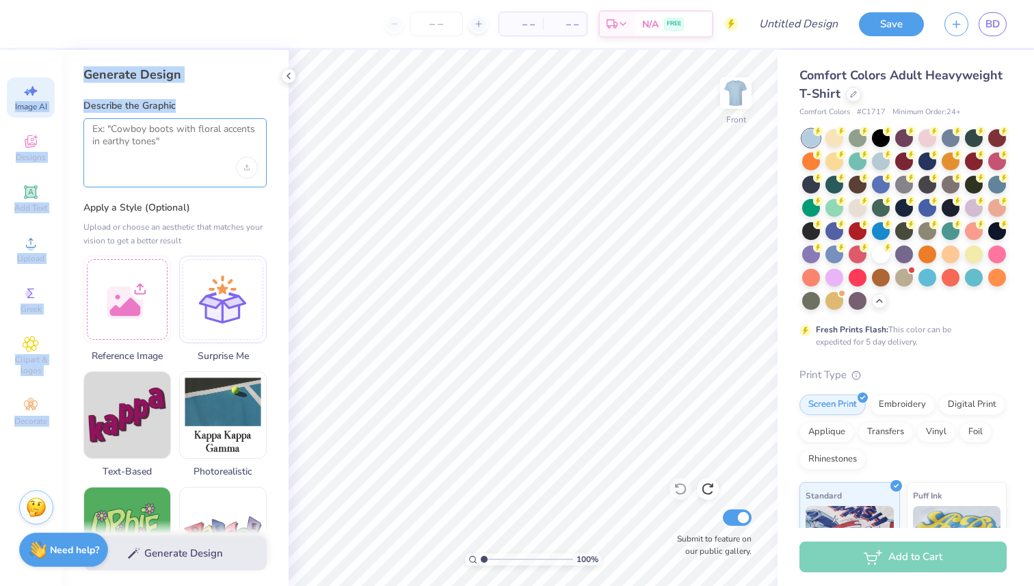
click at [133, 146] on textarea at bounding box center [175, 140] width 166 height 34
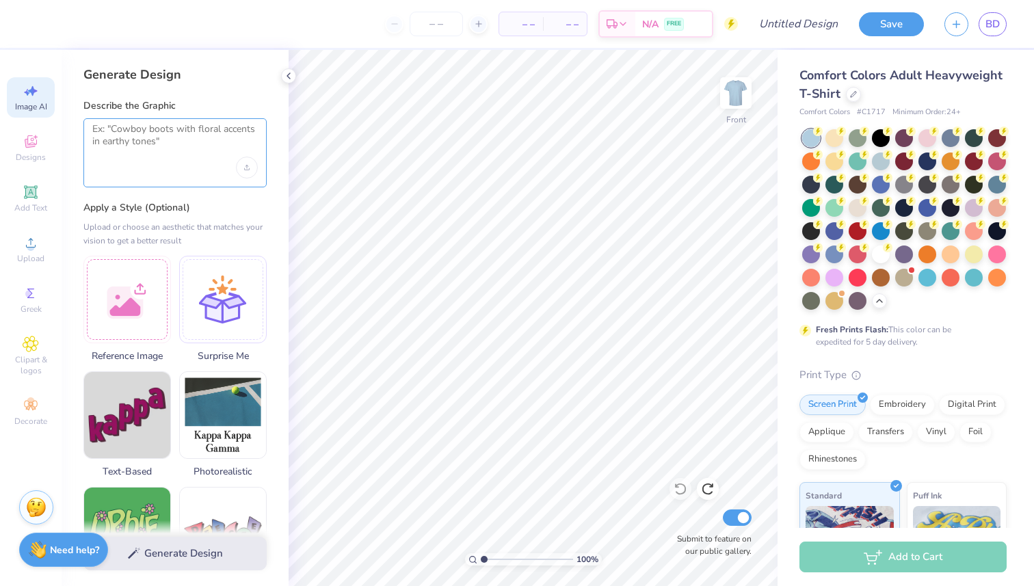
click at [133, 146] on textarea at bounding box center [175, 140] width 166 height 34
type textarea "F"
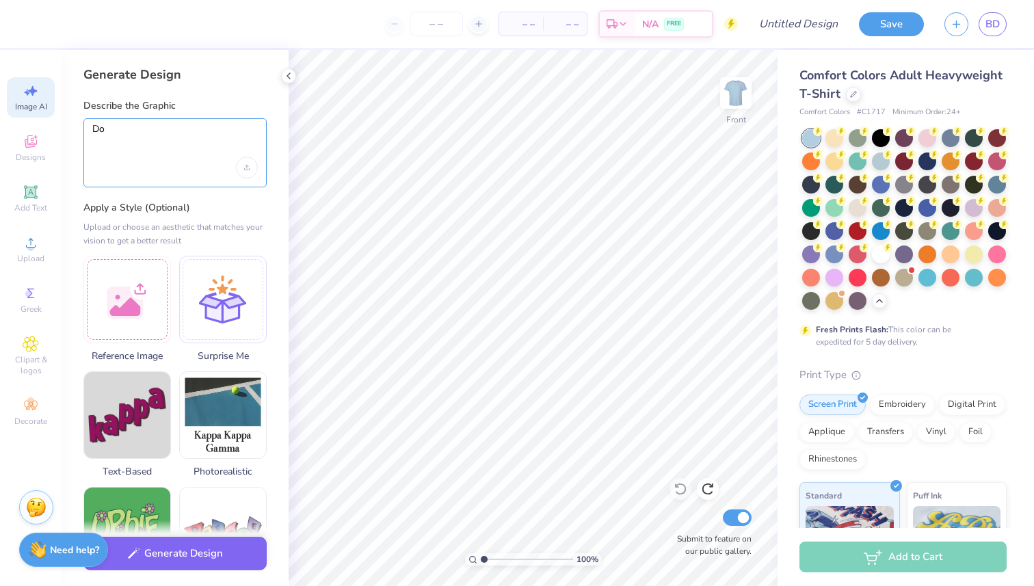
type textarea "D"
click at [248, 163] on div "Upload image" at bounding box center [247, 168] width 22 height 22
click at [210, 134] on textarea "Lab holding a flag" at bounding box center [175, 140] width 166 height 34
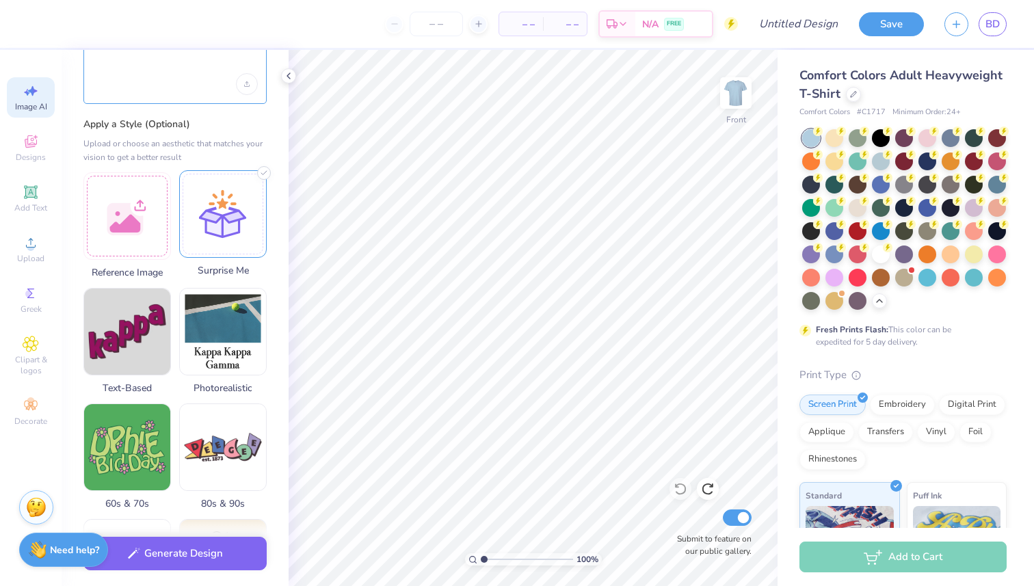
scroll to position [98, 0]
type textarea "Lab holding a flag"
click at [244, 224] on div at bounding box center [223, 215] width 88 height 88
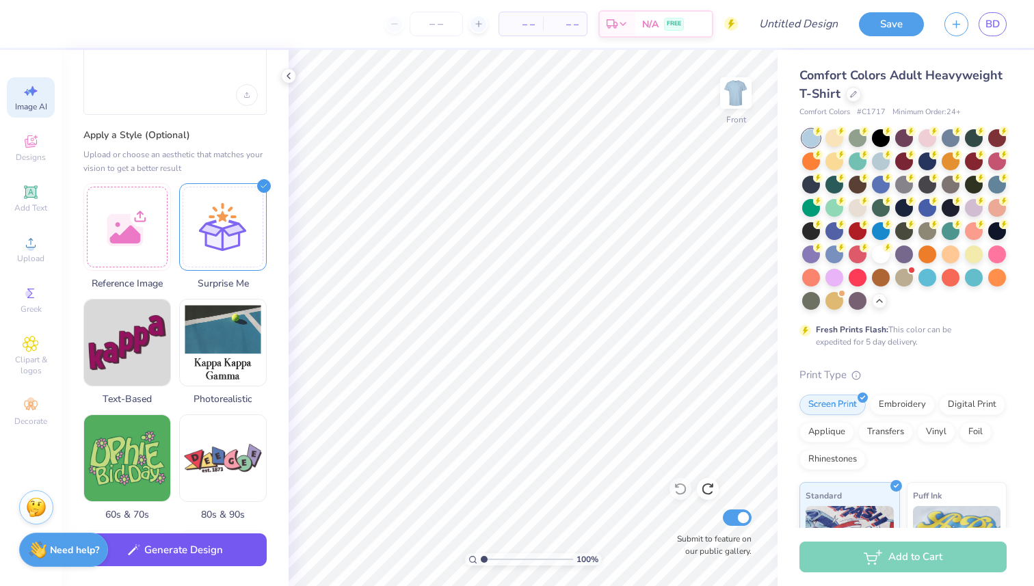
click at [220, 553] on button "Generate Design" at bounding box center [174, 551] width 183 height 34
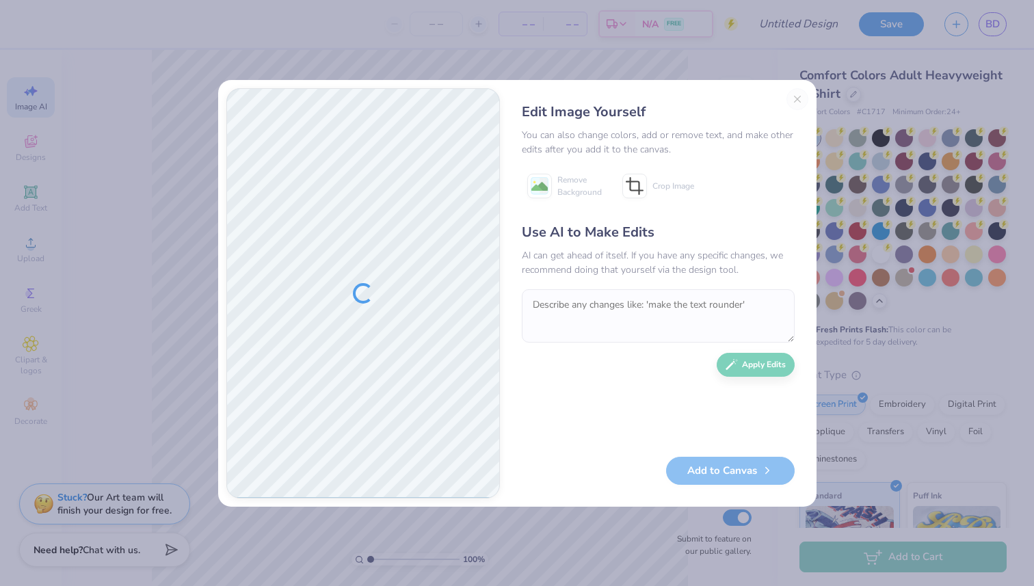
click at [801, 95] on div "Edit Image Yourself You can also change colors, add or remove text, and make ot…" at bounding box center [658, 293] width 300 height 410
click at [792, 100] on div "Edit Image Yourself You can also change colors, add or remove text, and make ot…" at bounding box center [658, 293] width 300 height 410
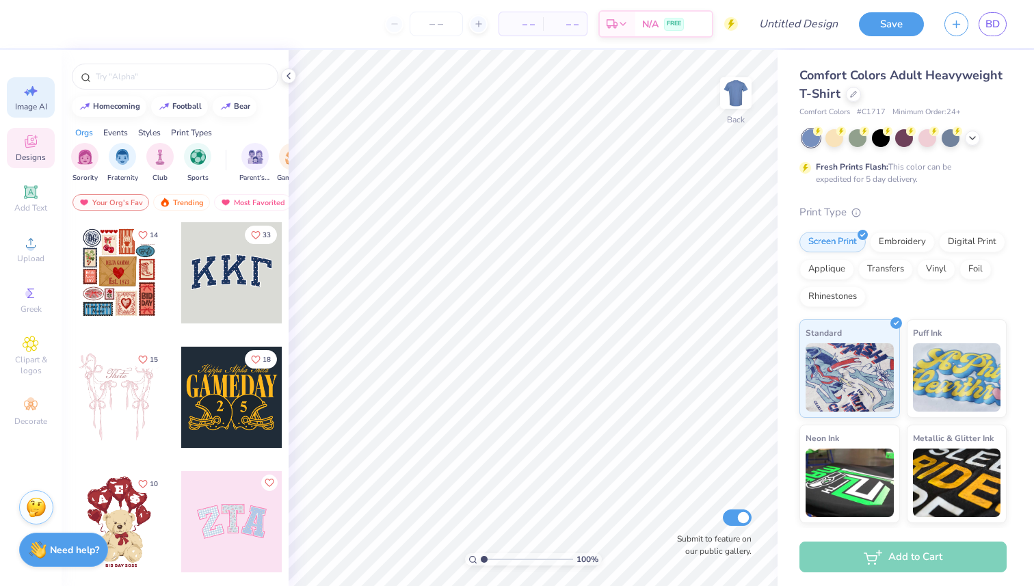
click at [40, 98] on div "Image AI" at bounding box center [31, 97] width 48 height 40
select select "4"
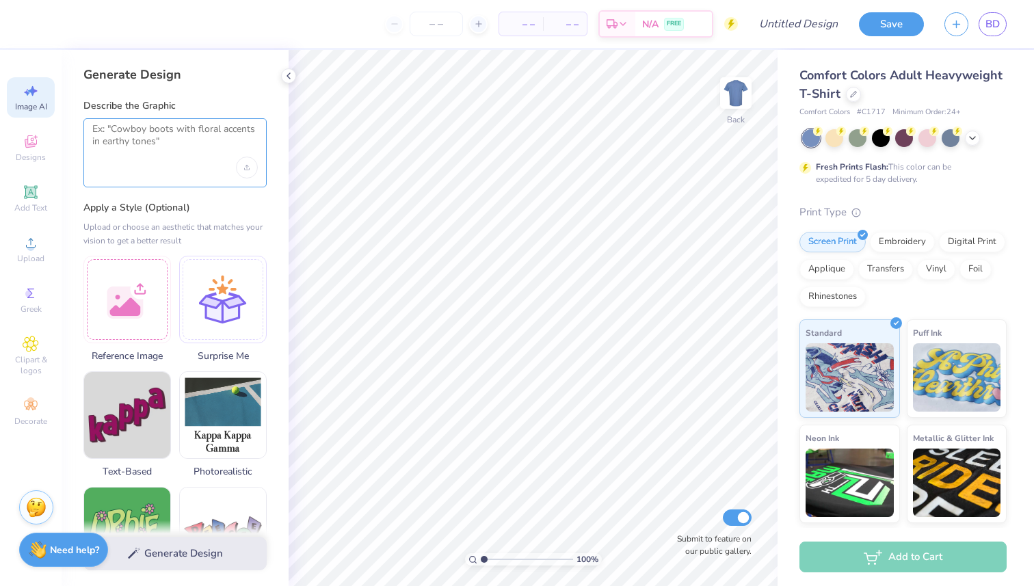
click at [141, 142] on textarea at bounding box center [175, 140] width 166 height 34
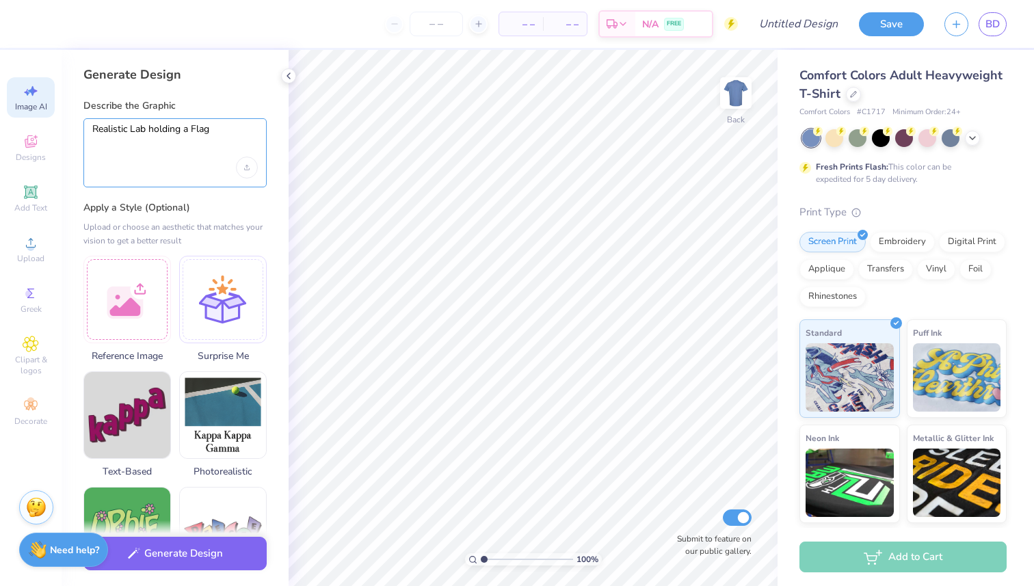
click at [129, 131] on textarea "Realistic Lab holding a Flag" at bounding box center [175, 140] width 166 height 34
click at [212, 133] on textarea "Realistic Black Lab holding a Flag" at bounding box center [175, 140] width 166 height 34
click at [220, 130] on textarea "Realistic Black Lab holding a Flag" at bounding box center [175, 140] width 166 height 34
type textarea "Realistic Black Lab holding a Farmhouse Flag"
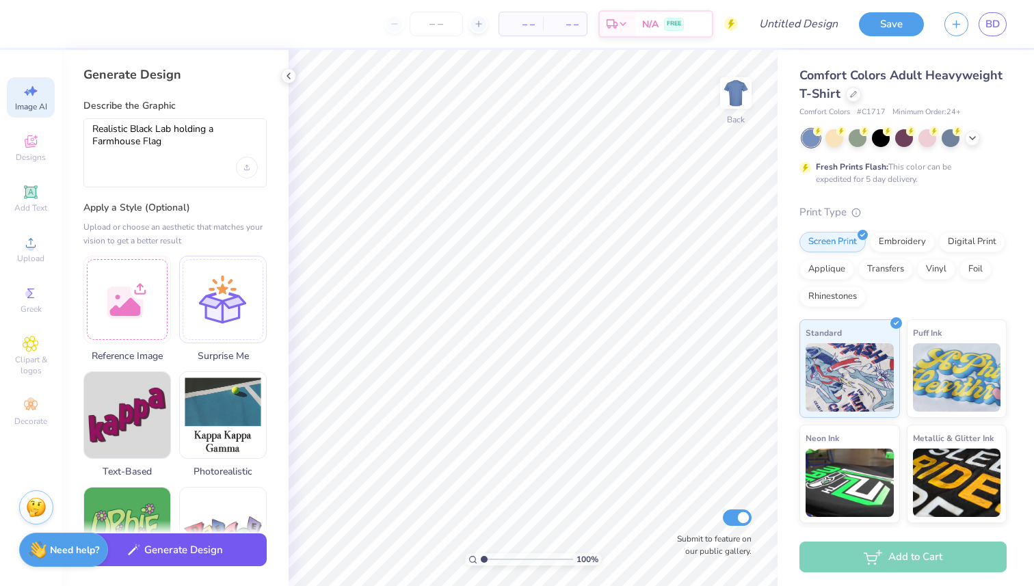
click at [218, 552] on button "Generate Design" at bounding box center [174, 551] width 183 height 34
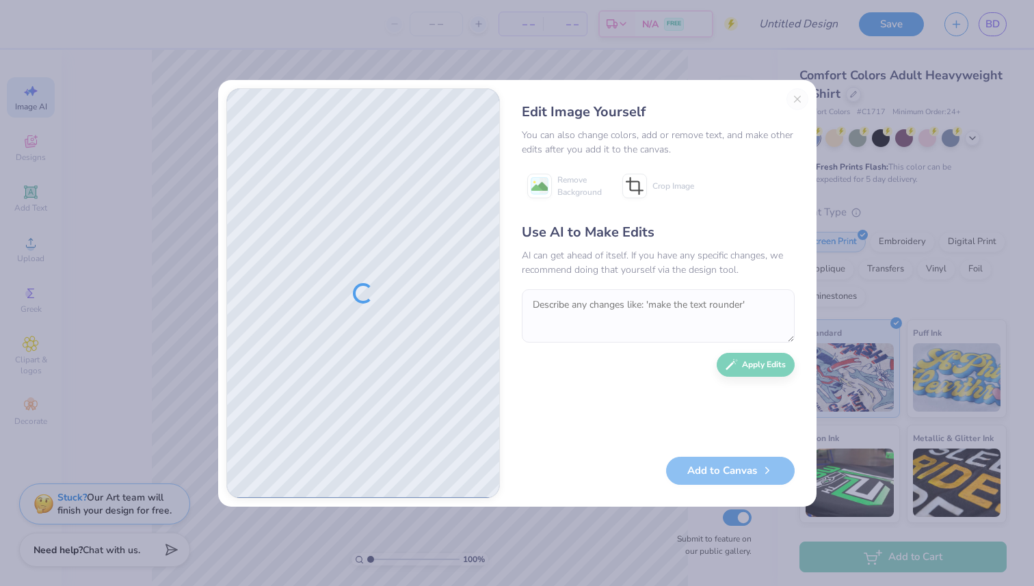
click at [702, 475] on div "Add to Canvas" at bounding box center [658, 471] width 273 height 28
click at [724, 471] on div "Add to Canvas" at bounding box center [658, 471] width 273 height 28
click at [595, 313] on textarea at bounding box center [658, 315] width 273 height 53
click at [657, 308] on textarea at bounding box center [658, 315] width 273 height 53
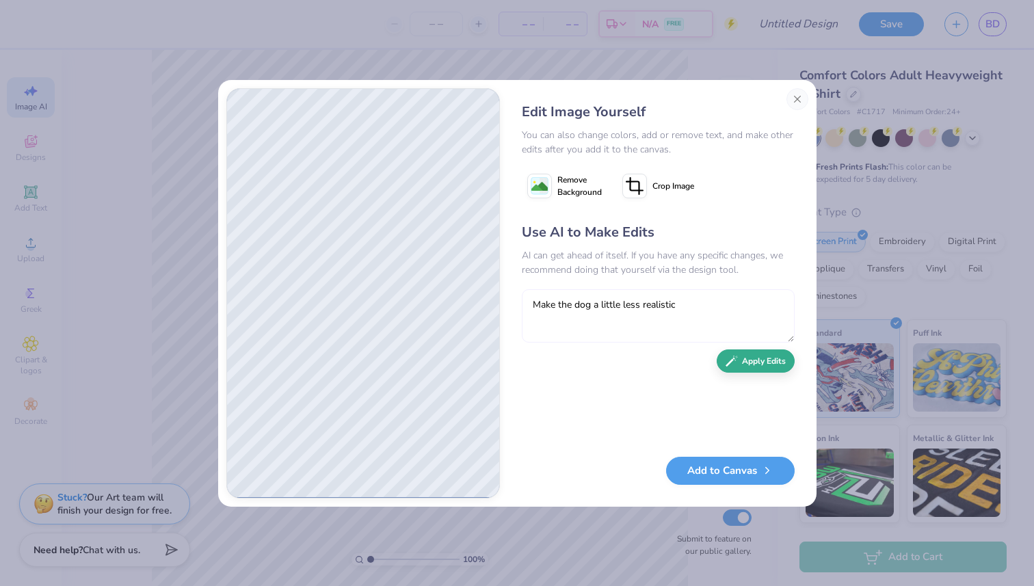
type textarea "Make the dog a little less realistic"
click at [758, 361] on button "Apply Edits" at bounding box center [756, 362] width 78 height 24
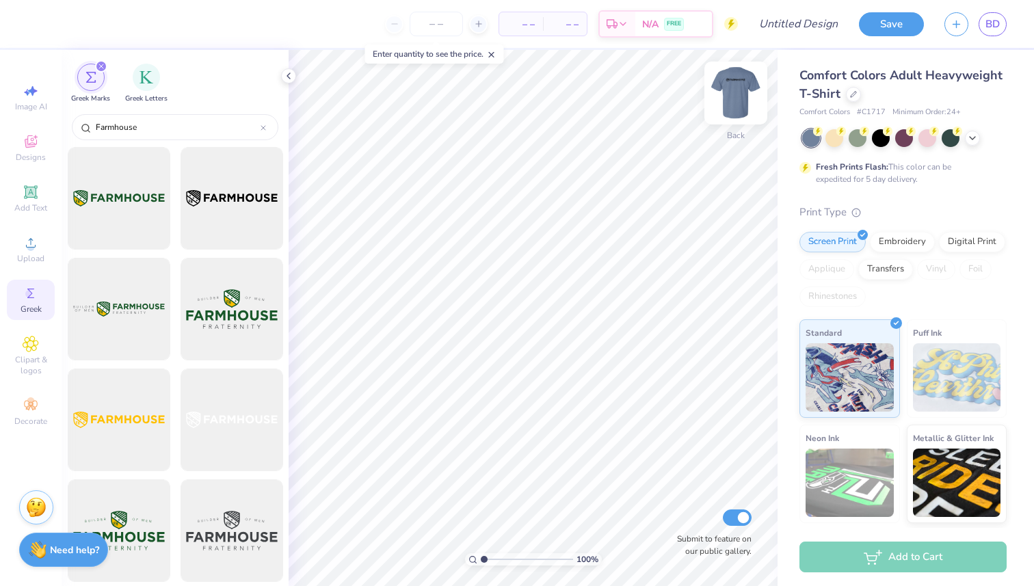
click at [739, 95] on img at bounding box center [736, 93] width 55 height 55
